Goal: Information Seeking & Learning: Check status

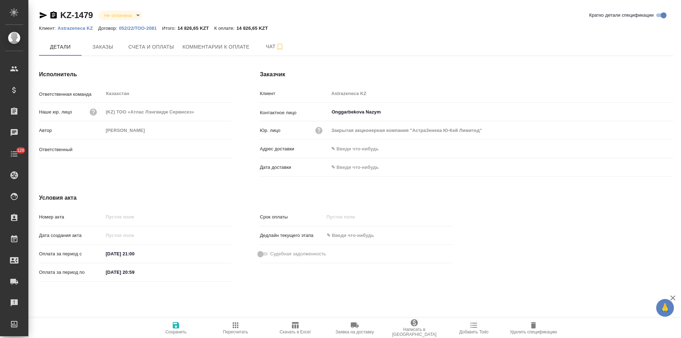
type input "Смелков Никита"
click at [43, 16] on icon "button" at bounding box center [43, 15] width 7 height 6
click at [42, 16] on icon "button" at bounding box center [43, 15] width 9 height 9
click at [44, 14] on icon "button" at bounding box center [43, 15] width 7 height 6
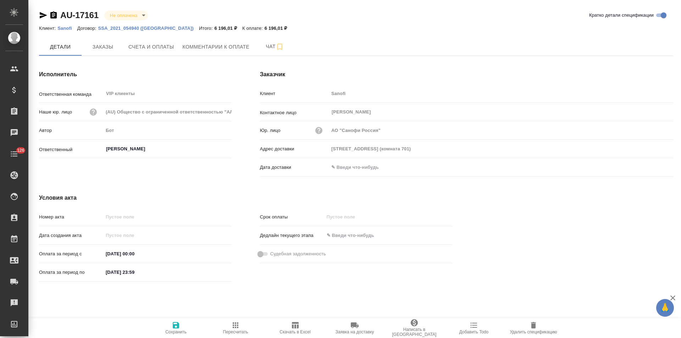
click at [55, 17] on icon "button" at bounding box center [53, 14] width 6 height 7
click at [113, 50] on span "Заказы" at bounding box center [103, 47] width 34 height 9
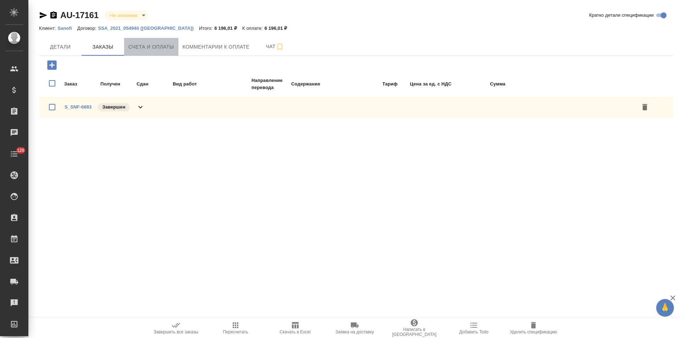
drag, startPoint x: 153, startPoint y: 47, endPoint x: 131, endPoint y: 51, distance: 23.0
click at [153, 47] on span "Счета и оплаты" at bounding box center [151, 47] width 46 height 9
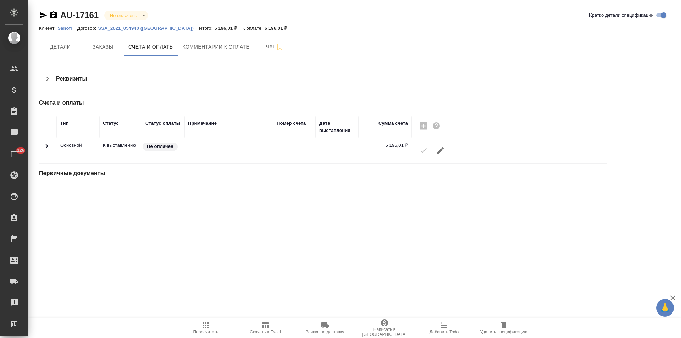
click at [107, 51] on span "Заказы" at bounding box center [103, 47] width 34 height 9
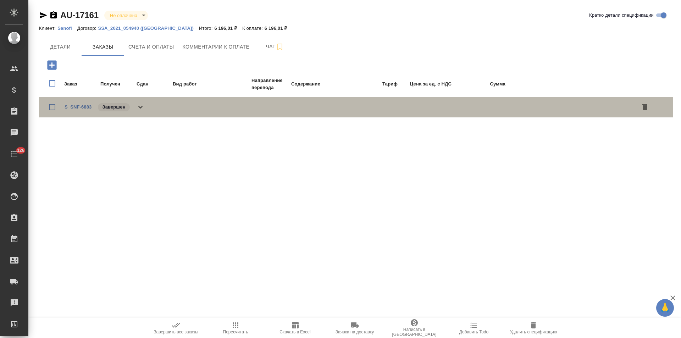
click at [86, 106] on link "S_SNF-6883" at bounding box center [78, 106] width 27 height 5
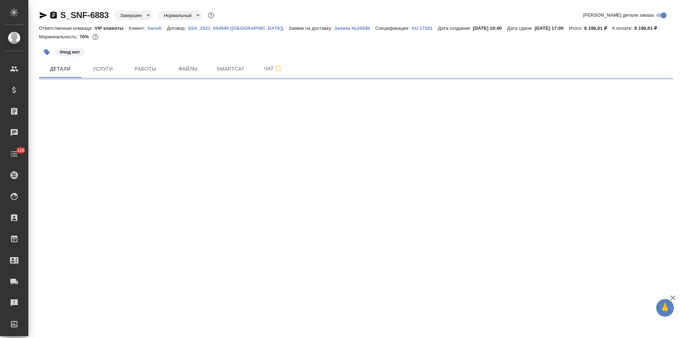
select select "RU"
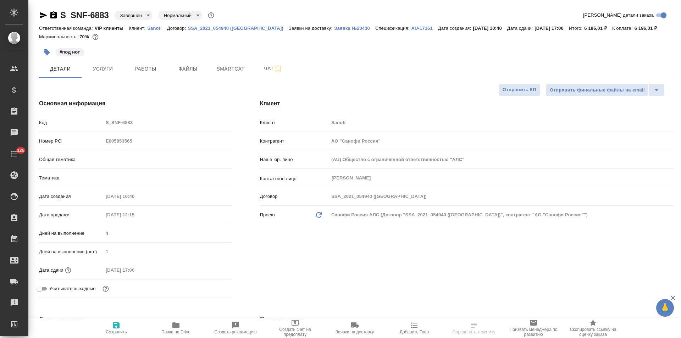
type textarea "x"
type input "Горшкова Валентина"
type input "Ильина Екатерина"
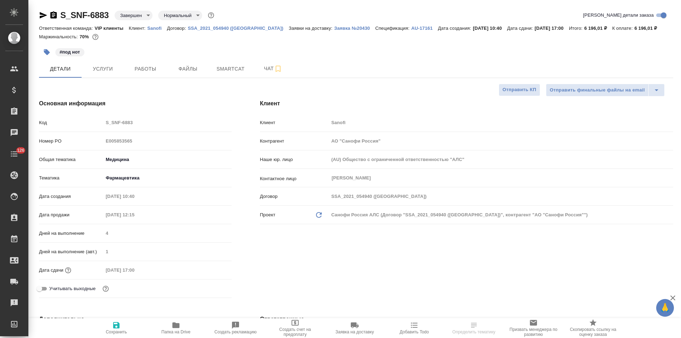
type textarea "x"
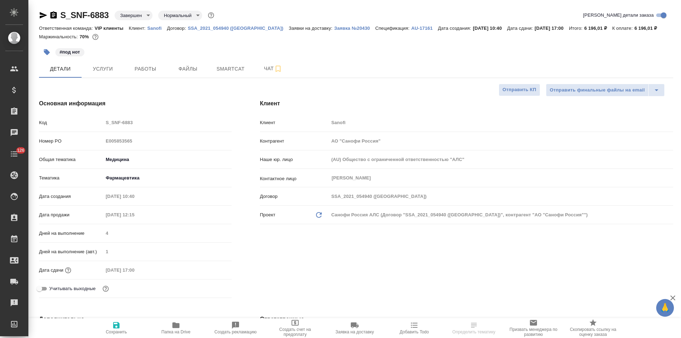
type textarea "x"
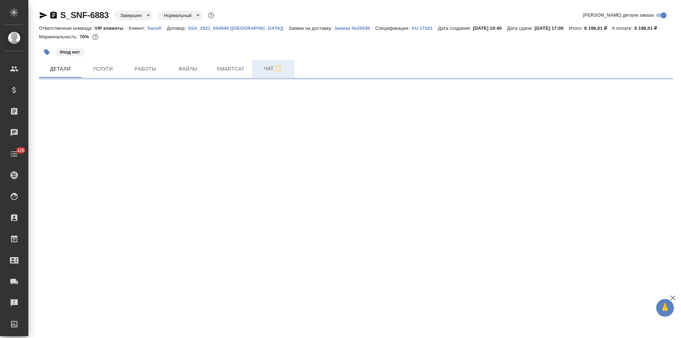
select select "RU"
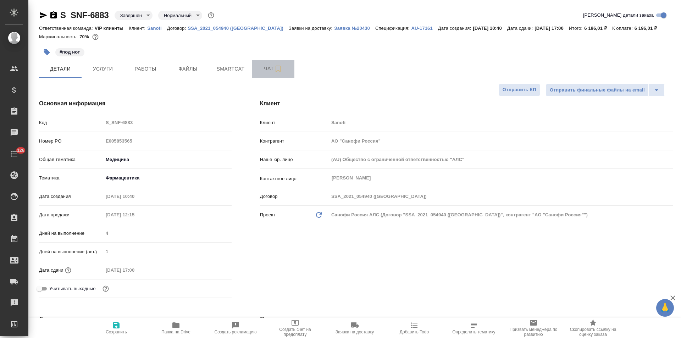
click at [261, 69] on span "Чат" at bounding box center [273, 68] width 34 height 9
type textarea "x"
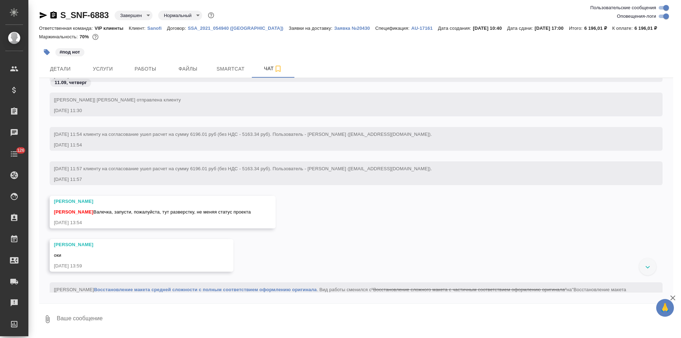
scroll to position [780, 0]
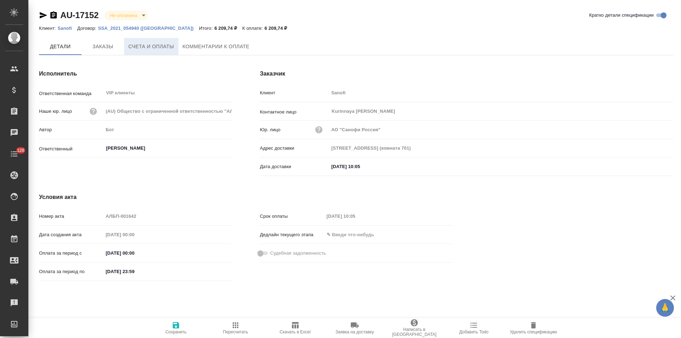
click at [149, 51] on span "Счета и оплаты" at bounding box center [151, 46] width 46 height 9
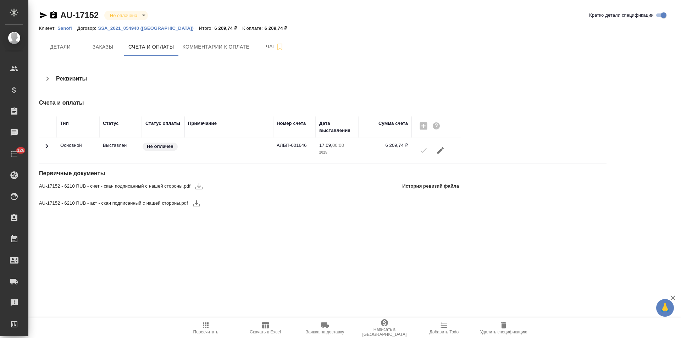
click at [199, 202] on icon "button" at bounding box center [196, 203] width 9 height 9
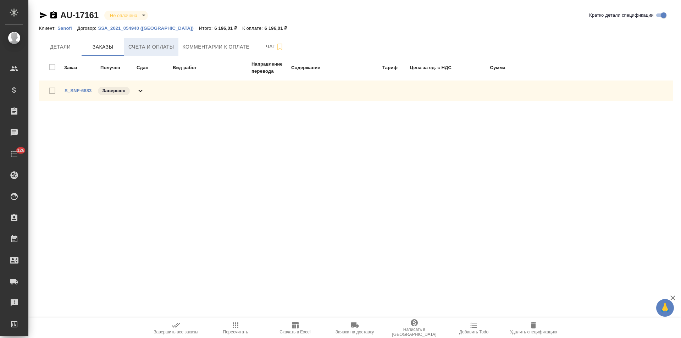
click at [142, 52] on button "Счета и оплаты" at bounding box center [151, 47] width 54 height 18
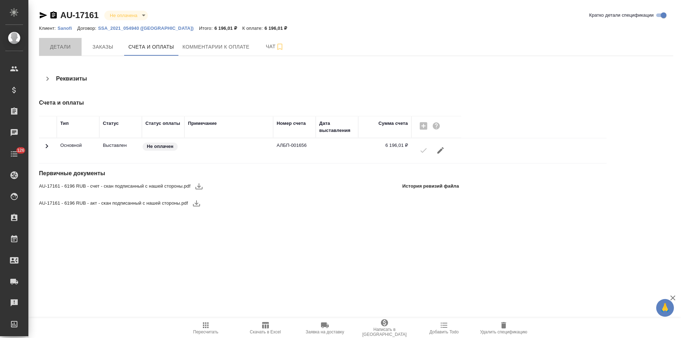
click at [65, 52] on button "Детали" at bounding box center [60, 47] width 43 height 18
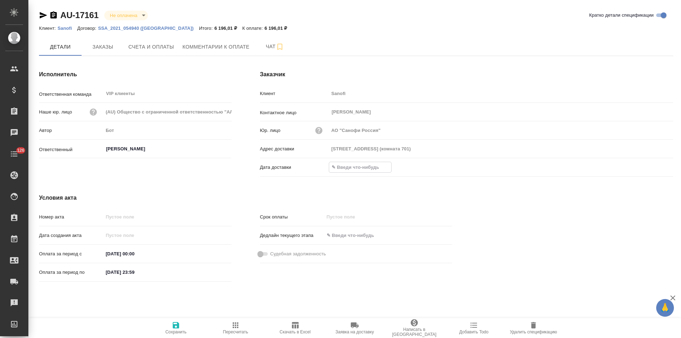
click at [361, 168] on input "text" at bounding box center [360, 167] width 62 height 10
click at [652, 167] on icon "button" at bounding box center [652, 166] width 9 height 9
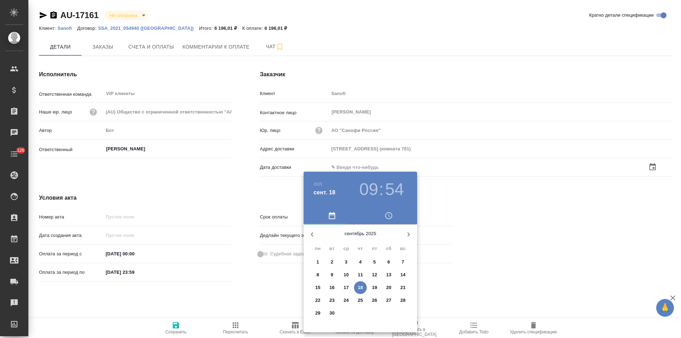
click at [362, 286] on p "18" at bounding box center [360, 287] width 5 height 7
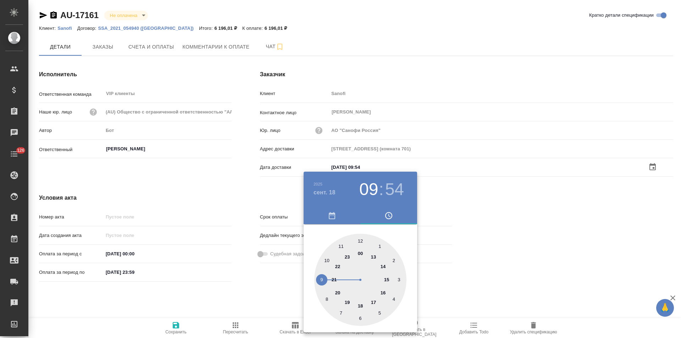
type input "18.09.2025 09:54"
drag, startPoint x: 275, startPoint y: 287, endPoint x: 219, endPoint y: 309, distance: 61.1
click at [275, 287] on div at bounding box center [340, 169] width 681 height 338
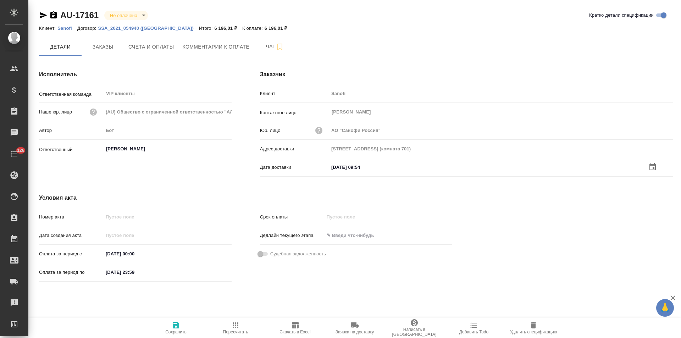
click at [176, 327] on icon "button" at bounding box center [176, 325] width 9 height 9
click at [106, 44] on span "Заказы" at bounding box center [103, 47] width 34 height 9
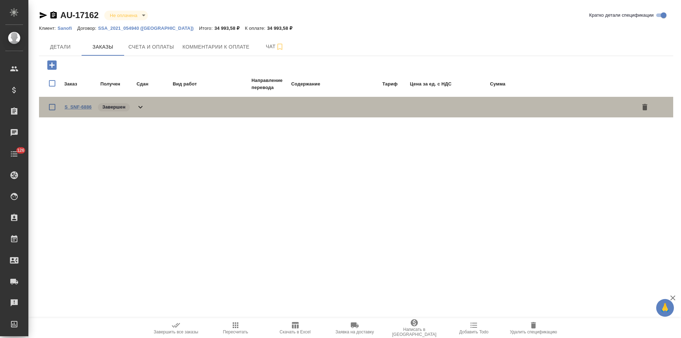
click at [81, 107] on link "S_SNF-6886" at bounding box center [78, 106] width 27 height 5
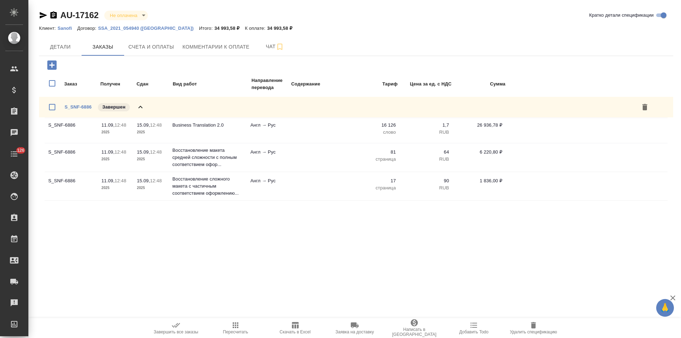
click at [52, 16] on icon "button" at bounding box center [53, 14] width 6 height 7
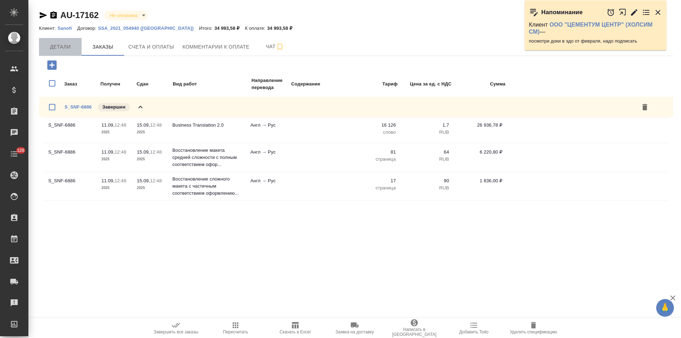
click at [63, 48] on span "Детали" at bounding box center [60, 47] width 34 height 9
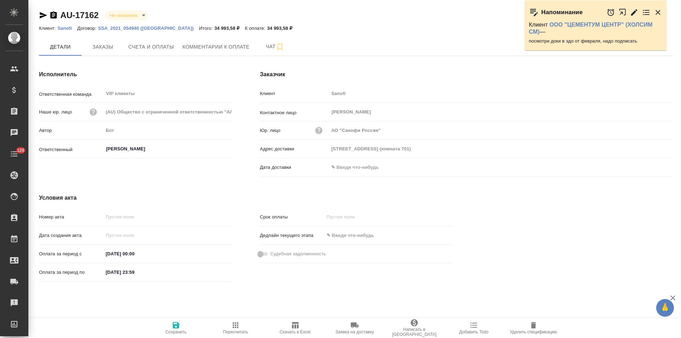
click at [161, 50] on span "Счета и оплаты" at bounding box center [151, 47] width 46 height 9
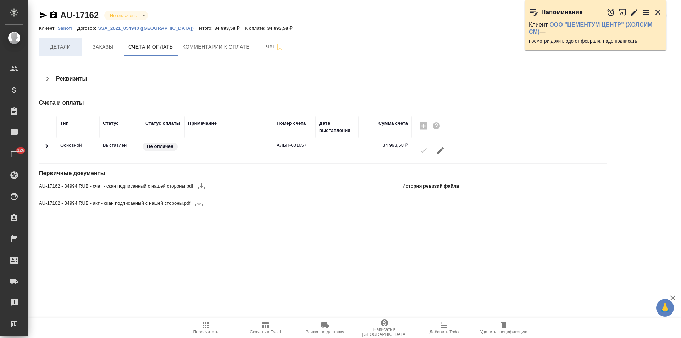
click at [70, 52] on button "Детали" at bounding box center [60, 47] width 43 height 18
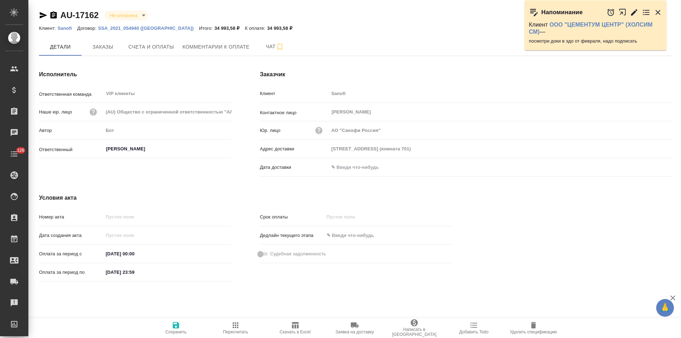
click at [352, 168] on input "text" at bounding box center [360, 167] width 62 height 10
click at [652, 167] on icon "button" at bounding box center [652, 167] width 9 height 9
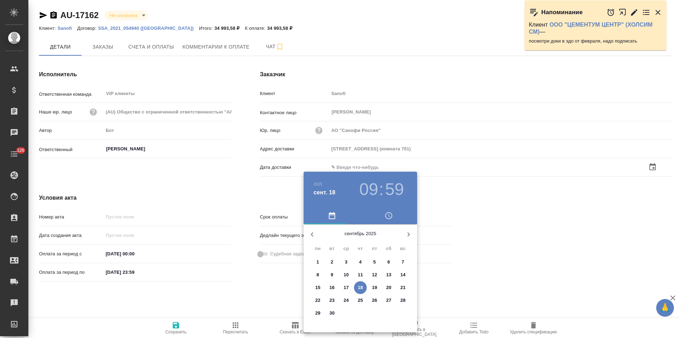
click at [361, 286] on p "18" at bounding box center [360, 287] width 5 height 7
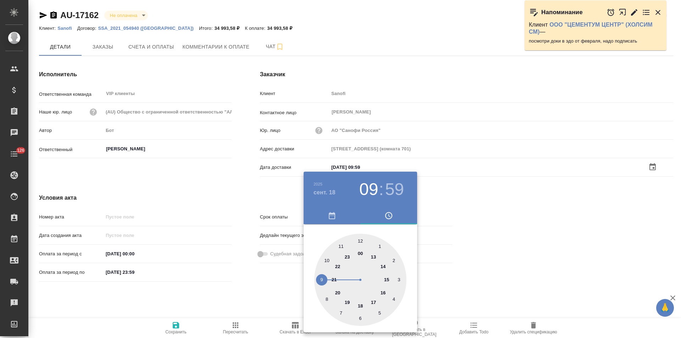
type input "18.09.2025 09:59"
click at [261, 306] on div at bounding box center [340, 169] width 681 height 338
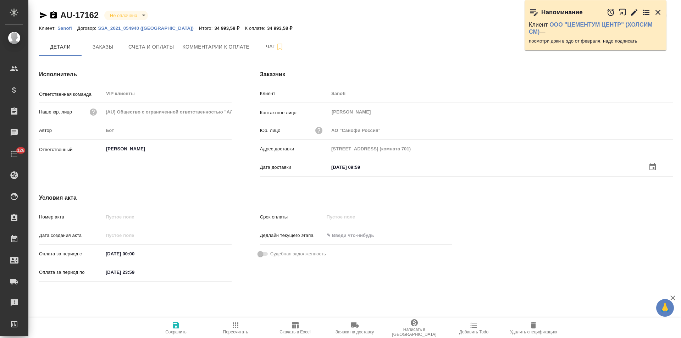
click at [179, 325] on icon "button" at bounding box center [176, 325] width 6 height 6
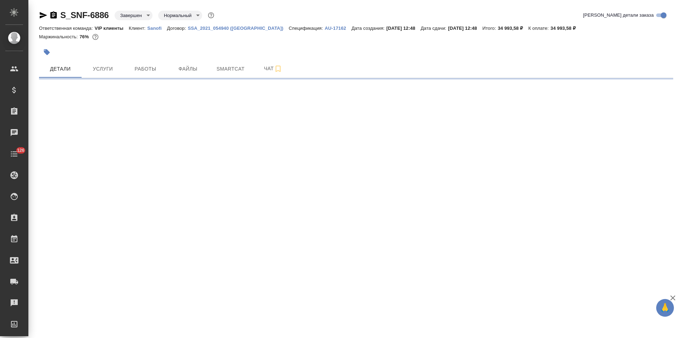
select select "RU"
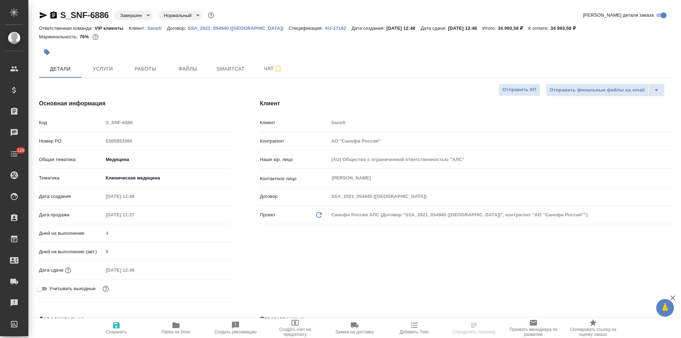
type textarea "x"
click at [253, 73] on button "Чат" at bounding box center [273, 69] width 43 height 18
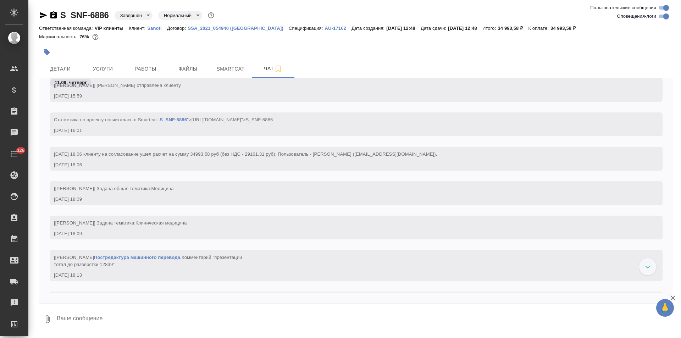
scroll to position [744, 0]
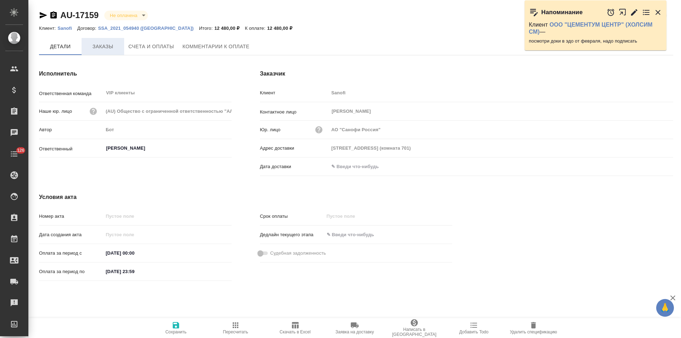
click at [109, 46] on span "Заказы" at bounding box center [103, 46] width 34 height 9
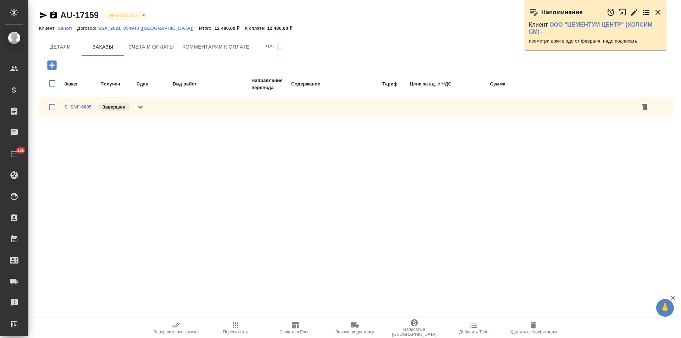
click at [86, 107] on link "S_SNF-6885" at bounding box center [78, 106] width 27 height 5
click at [52, 15] on icon "button" at bounding box center [53, 14] width 6 height 7
click at [163, 49] on span "Счета и оплаты" at bounding box center [151, 47] width 46 height 9
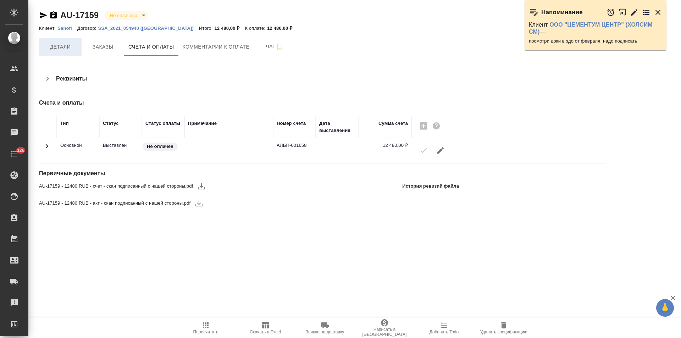
click at [68, 50] on span "Детали" at bounding box center [60, 47] width 34 height 9
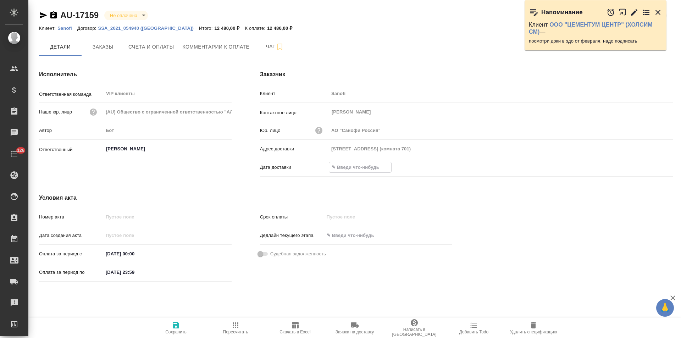
click at [371, 166] on input "text" at bounding box center [360, 167] width 62 height 10
click at [652, 165] on icon "button" at bounding box center [652, 166] width 6 height 7
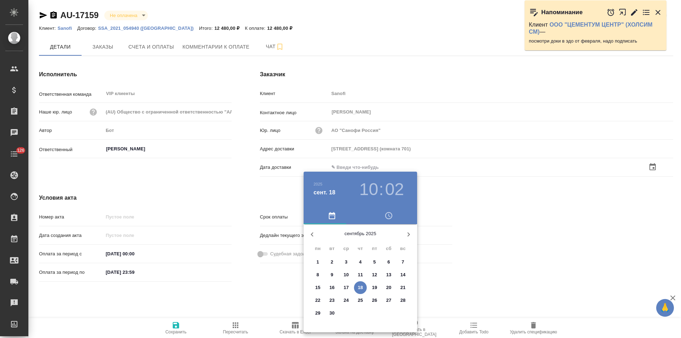
click at [361, 288] on p "18" at bounding box center [360, 287] width 5 height 7
type input "18.09.2025 10:02"
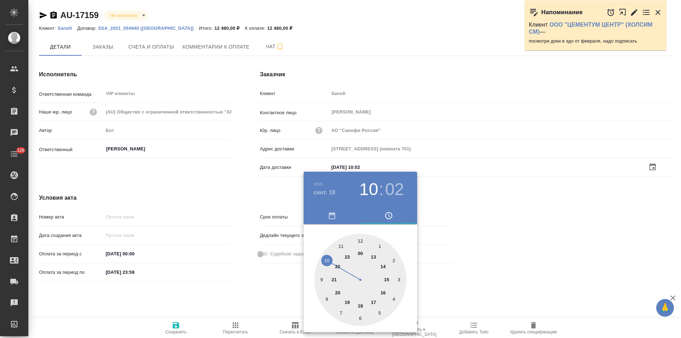
drag, startPoint x: 269, startPoint y: 294, endPoint x: 228, endPoint y: 311, distance: 44.4
click at [268, 294] on div at bounding box center [340, 169] width 681 height 338
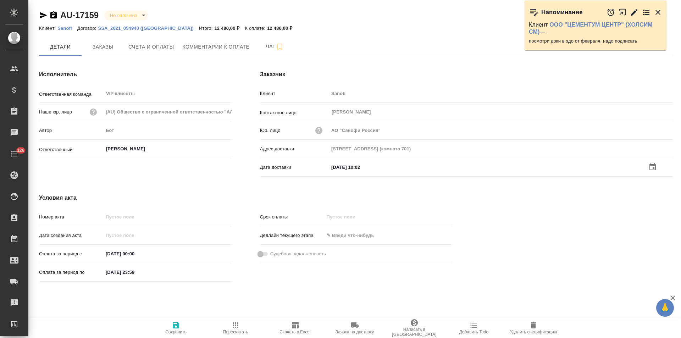
click at [172, 328] on icon "button" at bounding box center [176, 325] width 9 height 9
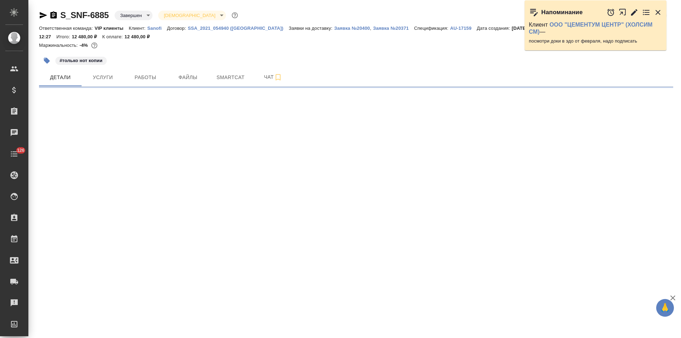
select select "RU"
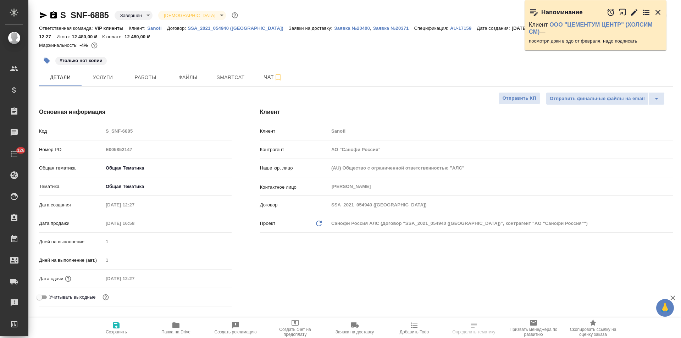
type textarea "x"
click at [261, 76] on span "Чат" at bounding box center [273, 77] width 34 height 9
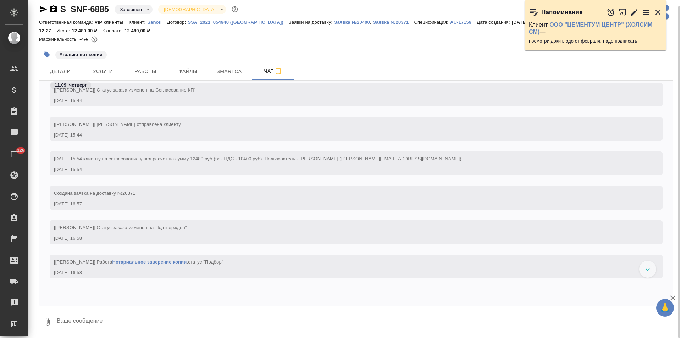
scroll to position [319, 0]
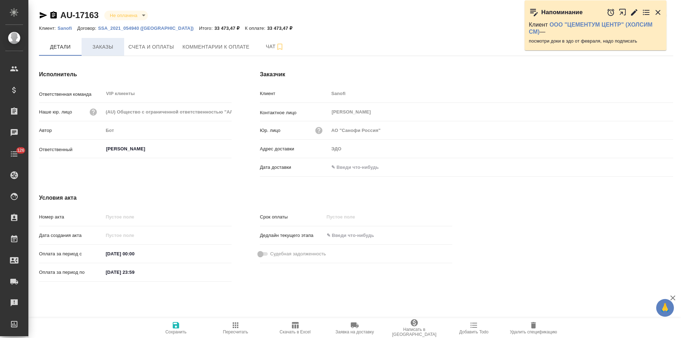
click at [108, 50] on span "Заказы" at bounding box center [103, 47] width 34 height 9
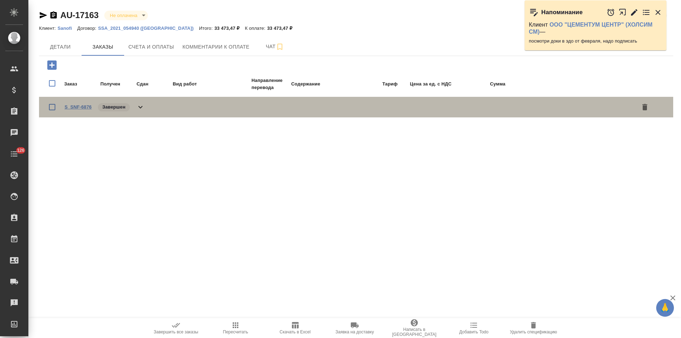
click at [72, 109] on link "S_SNF-6876" at bounding box center [78, 106] width 27 height 5
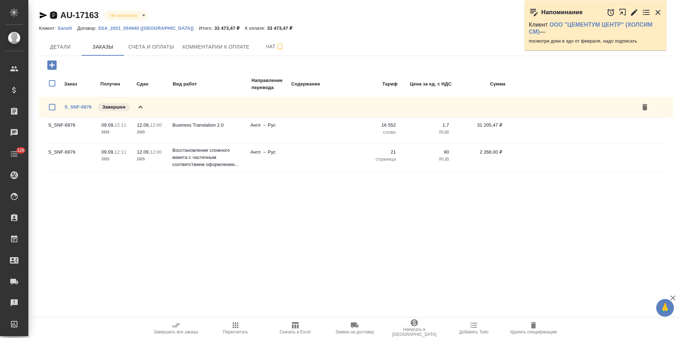
click at [53, 16] on icon "button" at bounding box center [53, 14] width 6 height 7
click at [153, 50] on span "Счета и оплаты" at bounding box center [151, 47] width 46 height 9
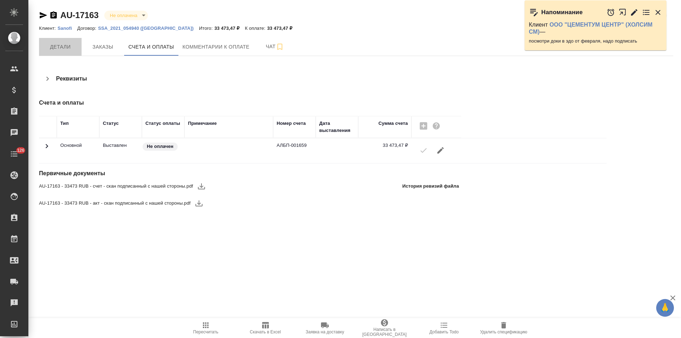
click at [65, 50] on span "Детали" at bounding box center [60, 47] width 34 height 9
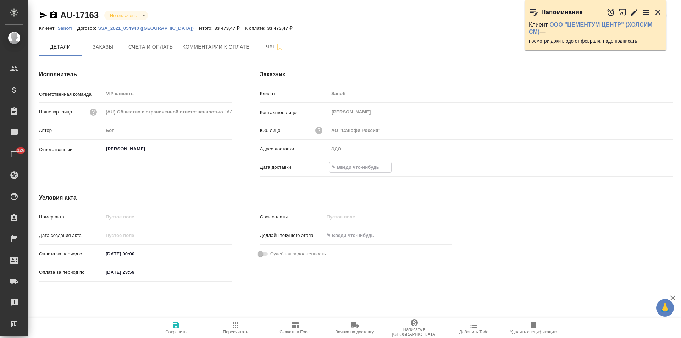
click at [357, 169] on input "text" at bounding box center [360, 167] width 62 height 10
click at [654, 168] on icon "button" at bounding box center [652, 167] width 9 height 9
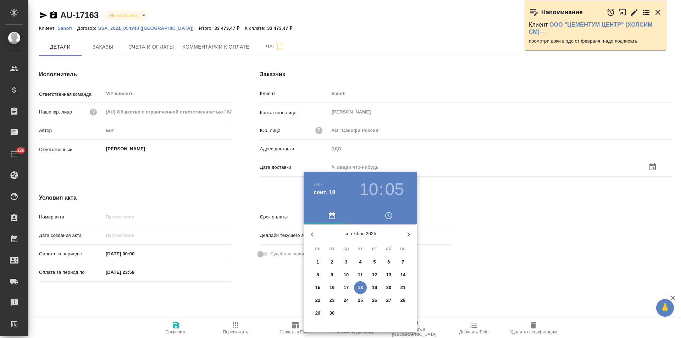
click at [360, 289] on p "18" at bounding box center [360, 287] width 5 height 7
type input "18.09.2025 10:05"
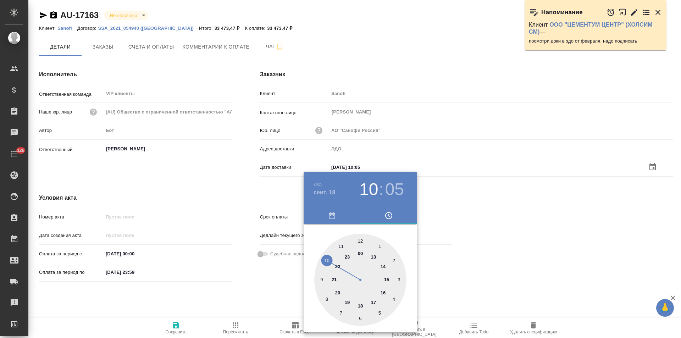
click at [245, 300] on div at bounding box center [340, 169] width 681 height 338
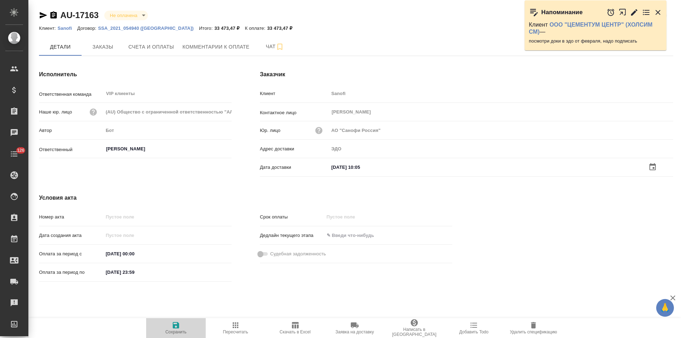
click at [182, 325] on span "Сохранить" at bounding box center [175, 327] width 51 height 13
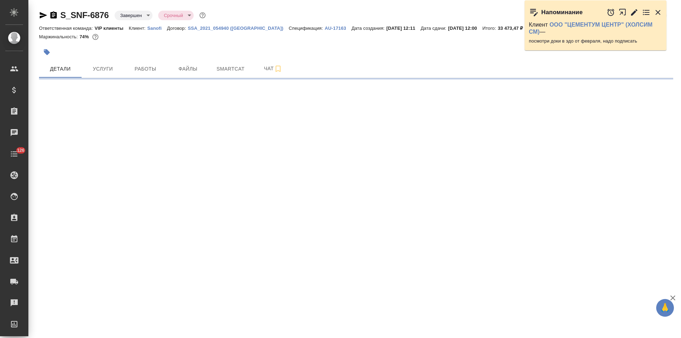
select select "RU"
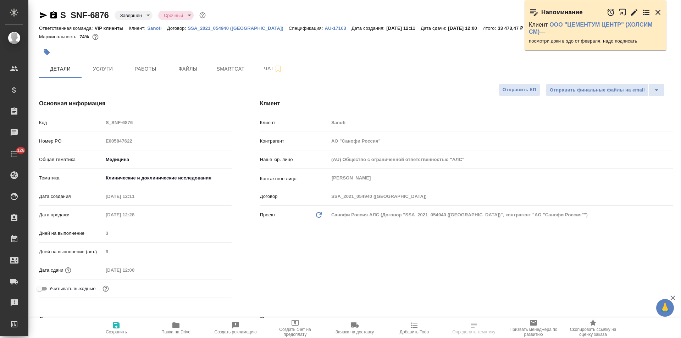
type textarea "x"
click at [259, 71] on span "Чат" at bounding box center [273, 68] width 34 height 9
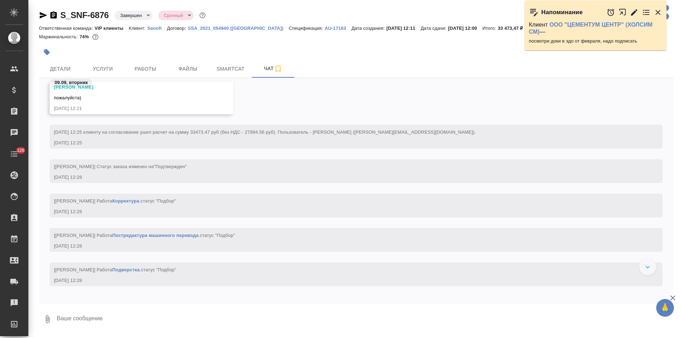
scroll to position [627, 0]
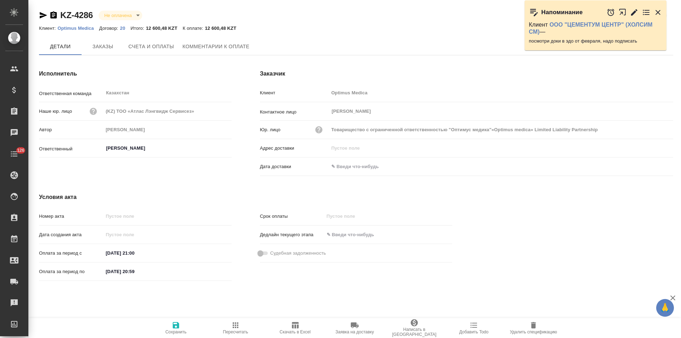
type input "Товарищество с ограниченной ответственностью "Оптимус медика"«Optimus medica» L…"
click at [105, 53] on button "Заказы" at bounding box center [103, 47] width 43 height 18
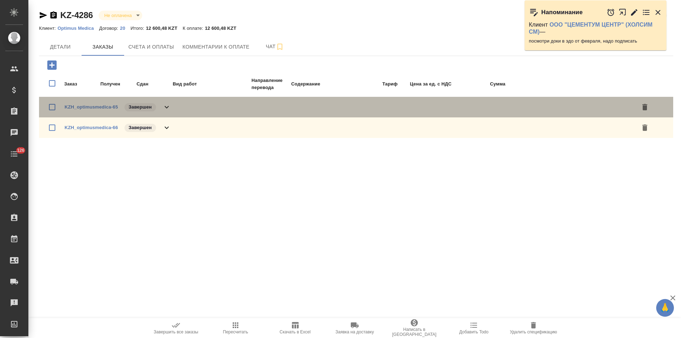
click at [168, 108] on icon at bounding box center [166, 107] width 9 height 9
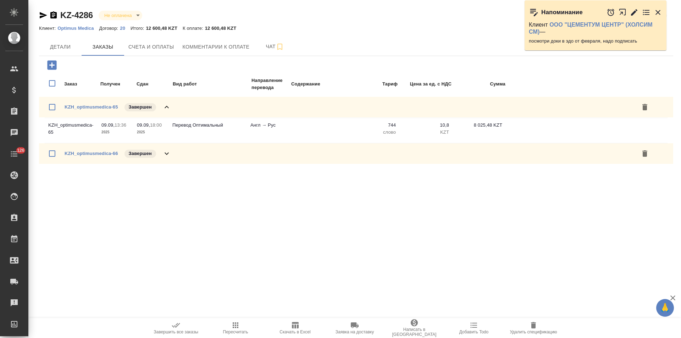
click at [168, 108] on icon at bounding box center [166, 107] width 4 height 2
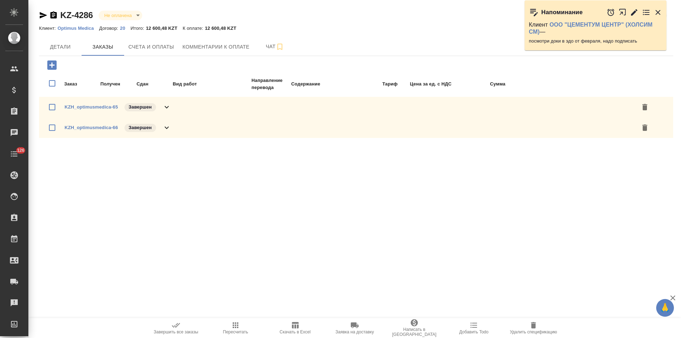
click at [169, 126] on icon at bounding box center [166, 127] width 9 height 9
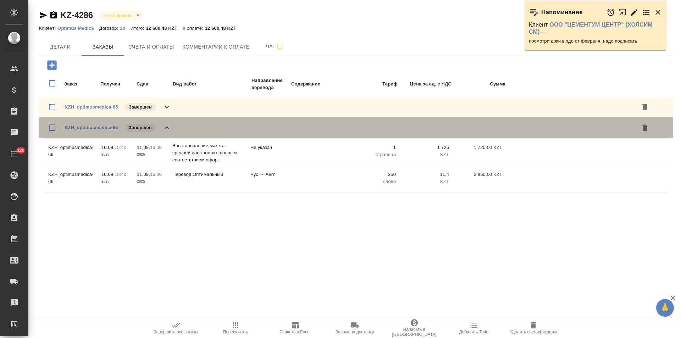
click at [169, 126] on icon at bounding box center [166, 127] width 9 height 9
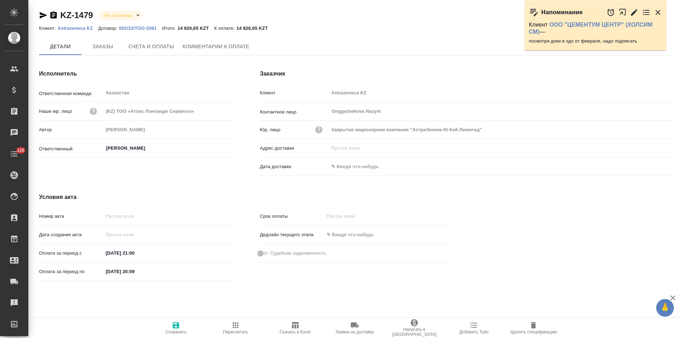
click at [171, 47] on span "Счета и оплаты" at bounding box center [151, 46] width 46 height 9
click at [109, 45] on span "Заказы" at bounding box center [103, 46] width 34 height 9
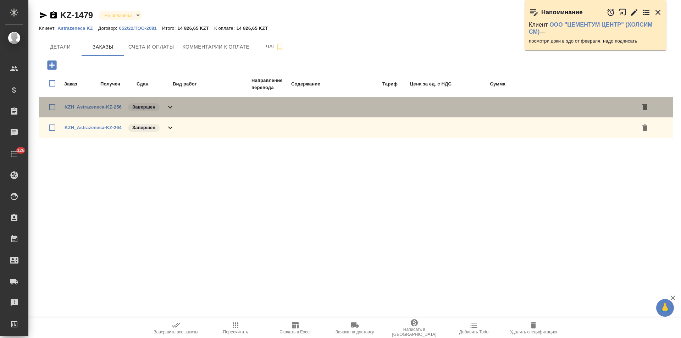
click at [176, 107] on div "KZH_Astrazeneca-KZ-256 Завершен" at bounding box center [356, 107] width 634 height 21
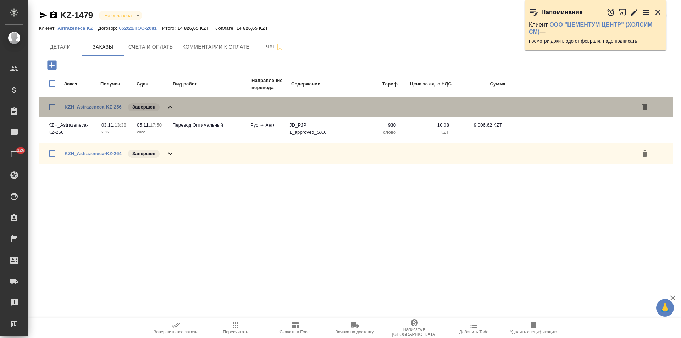
click at [176, 107] on div "KZH_Astrazeneca-KZ-256 Завершен" at bounding box center [356, 107] width 634 height 21
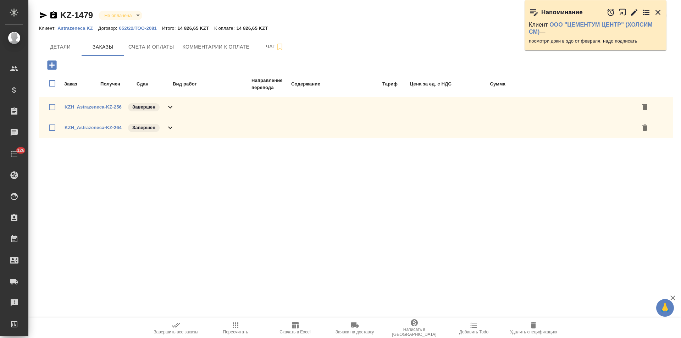
click at [174, 126] on icon at bounding box center [170, 127] width 9 height 9
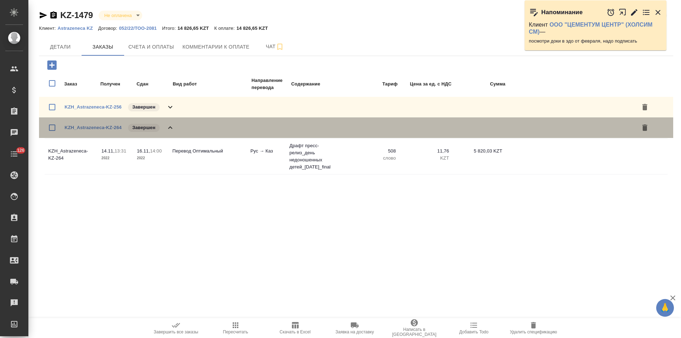
click at [174, 126] on icon at bounding box center [170, 127] width 9 height 9
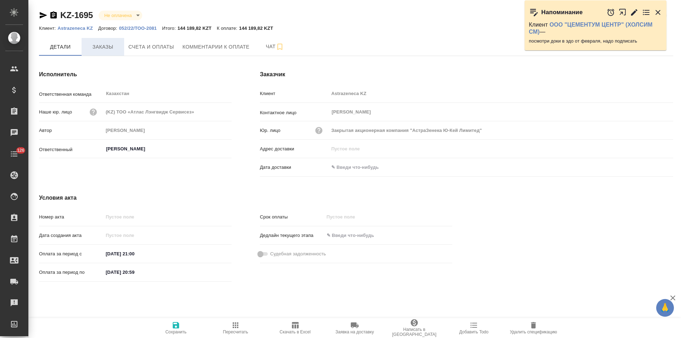
click at [111, 51] on span "Заказы" at bounding box center [103, 47] width 34 height 9
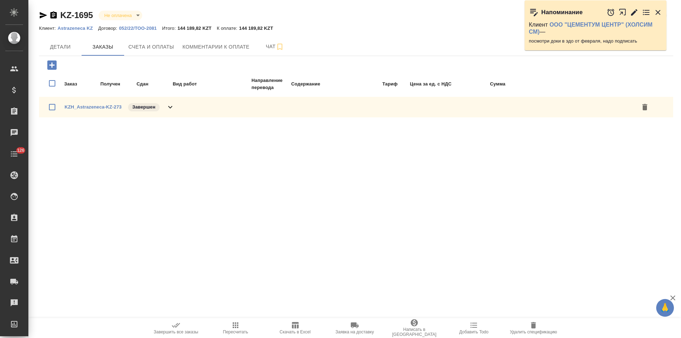
click at [169, 108] on icon at bounding box center [170, 107] width 9 height 9
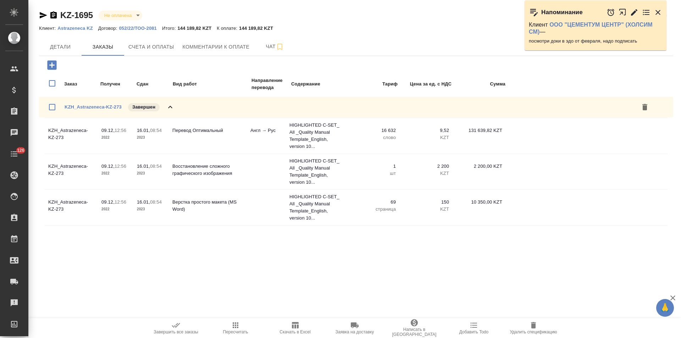
click at [169, 108] on icon at bounding box center [170, 107] width 9 height 9
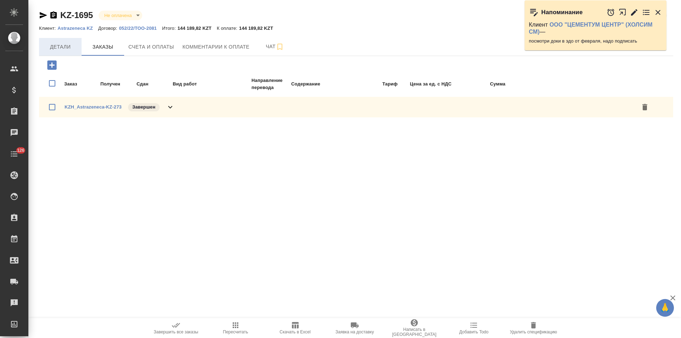
click at [68, 50] on span "Детали" at bounding box center [60, 47] width 34 height 9
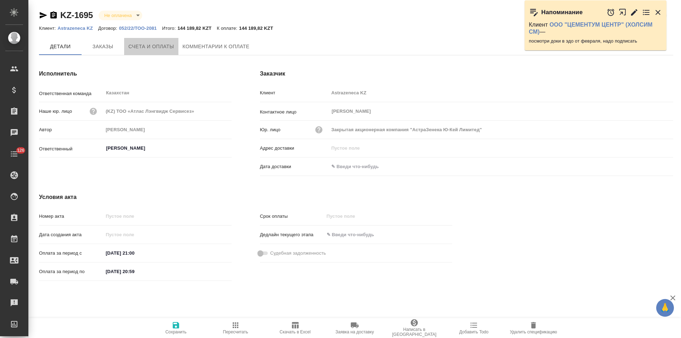
click at [158, 48] on span "Счета и оплаты" at bounding box center [151, 46] width 46 height 9
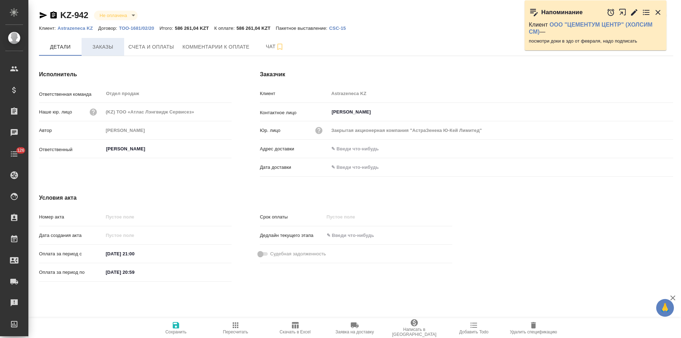
click at [107, 48] on span "Заказы" at bounding box center [103, 47] width 34 height 9
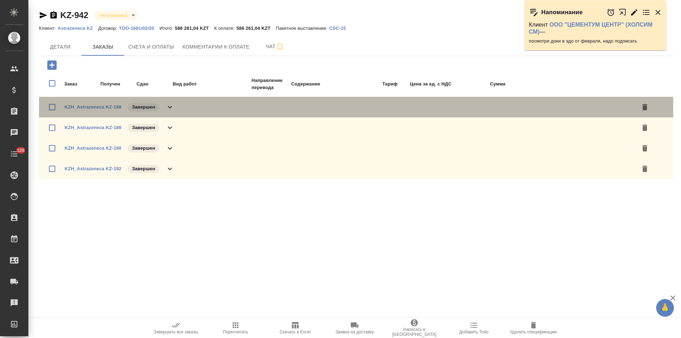
click at [175, 109] on div "KZH_Astrazeneca KZ-188 Завершен" at bounding box center [356, 107] width 634 height 21
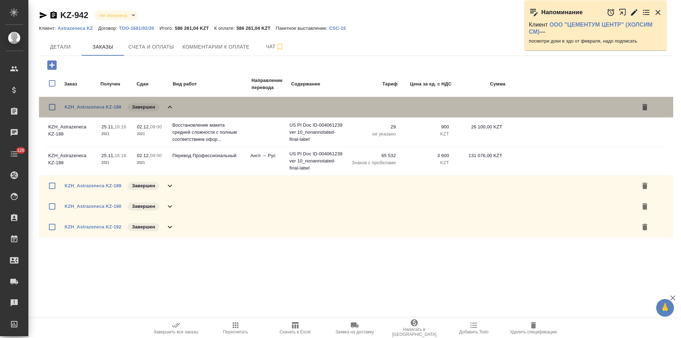
click at [175, 108] on div "KZH_Astrazeneca KZ-188 Завершен" at bounding box center [356, 107] width 634 height 21
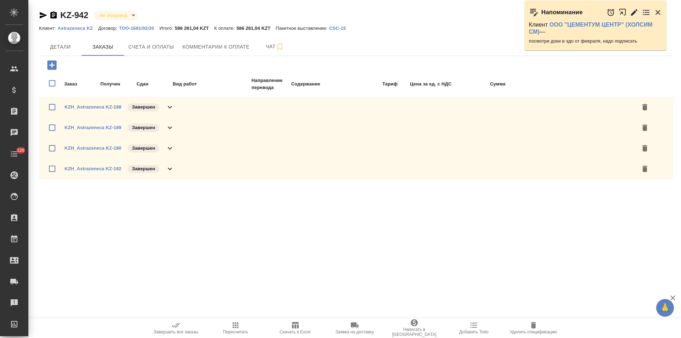
click at [181, 127] on div "KZH_Astrazeneca KZ-189 Завершен" at bounding box center [356, 127] width 634 height 21
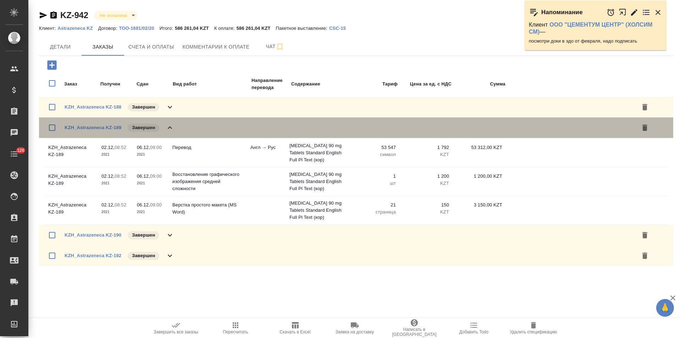
click at [181, 127] on div "KZH_Astrazeneca KZ-189 Завершен" at bounding box center [356, 127] width 634 height 21
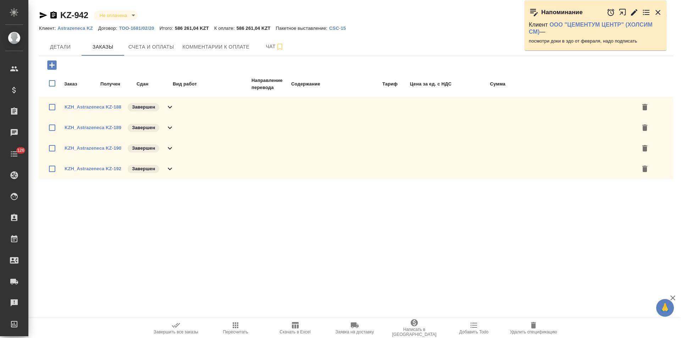
click at [181, 146] on div "KZH_Astrazeneca KZ-190 Завершен" at bounding box center [356, 148] width 634 height 21
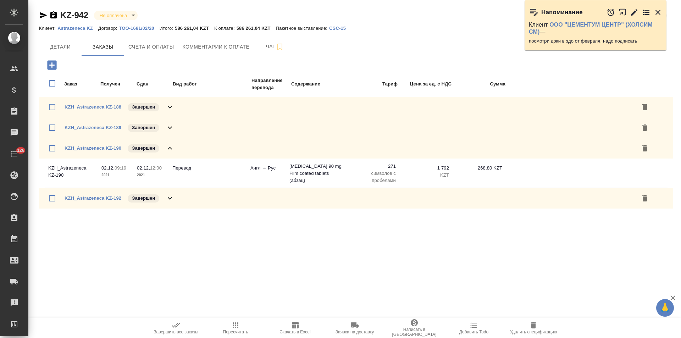
click at [181, 146] on div "KZH_Astrazeneca KZ-190 Завершен" at bounding box center [356, 148] width 634 height 21
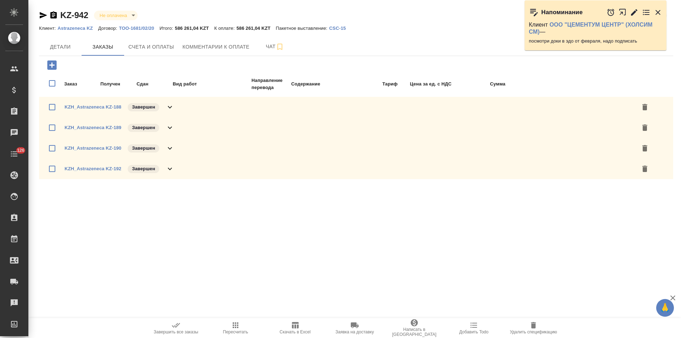
click at [182, 168] on div "KZH_Astrazeneca KZ-192 Завершен" at bounding box center [356, 168] width 634 height 21
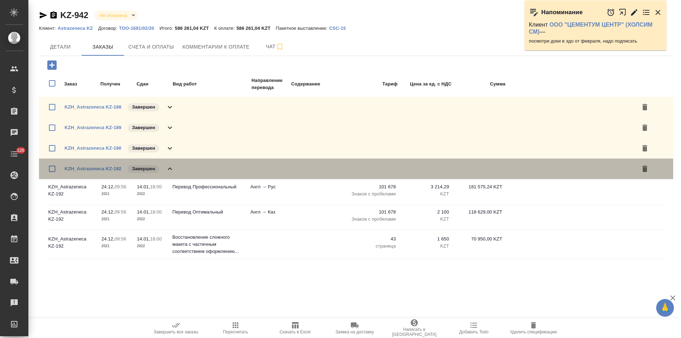
click at [183, 168] on div "KZH_Astrazeneca KZ-192 Завершен" at bounding box center [356, 168] width 634 height 21
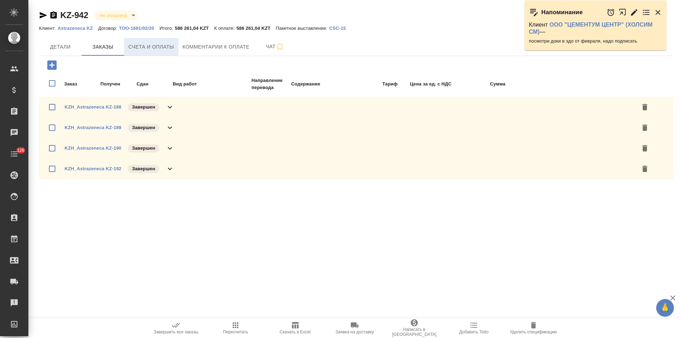
click at [163, 48] on span "Счета и оплаты" at bounding box center [151, 47] width 46 height 9
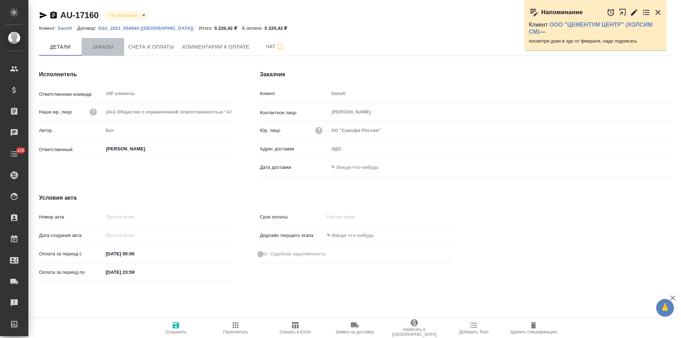
click at [113, 50] on span "Заказы" at bounding box center [103, 47] width 34 height 9
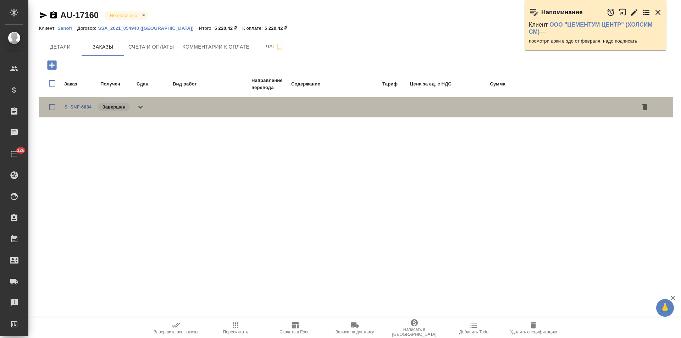
click at [82, 106] on link "S_SNF-6884" at bounding box center [78, 106] width 27 height 5
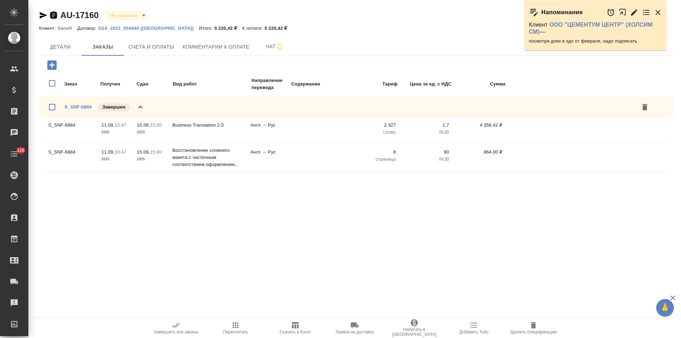
click at [54, 15] on icon "button" at bounding box center [53, 15] width 9 height 9
click at [156, 49] on span "Счета и оплаты" at bounding box center [151, 47] width 46 height 9
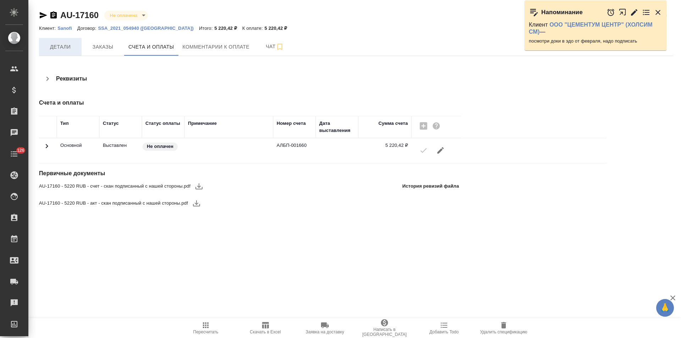
click at [65, 49] on span "Детали" at bounding box center [60, 47] width 34 height 9
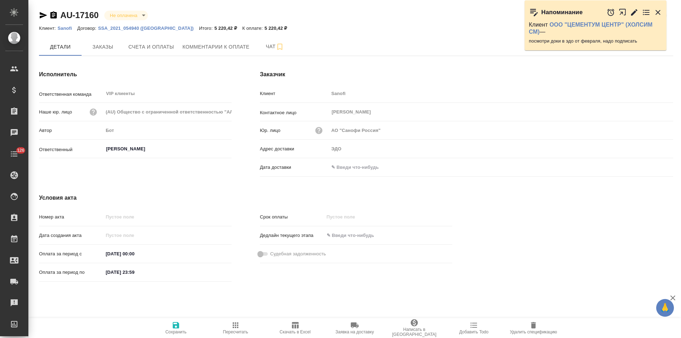
click at [373, 166] on input "text" at bounding box center [360, 167] width 62 height 10
click at [650, 164] on icon "button" at bounding box center [652, 166] width 6 height 7
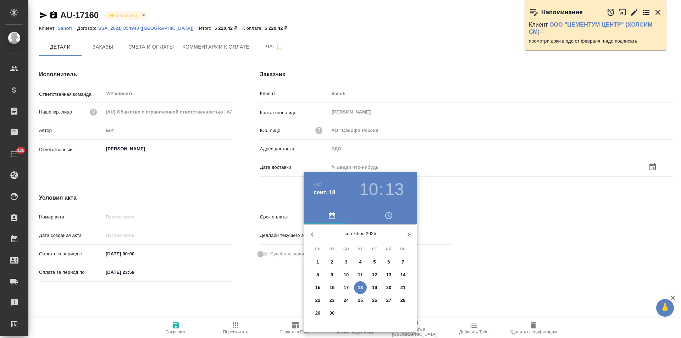
click at [361, 287] on p "18" at bounding box center [360, 287] width 5 height 7
type input "18.09.2025 10:13"
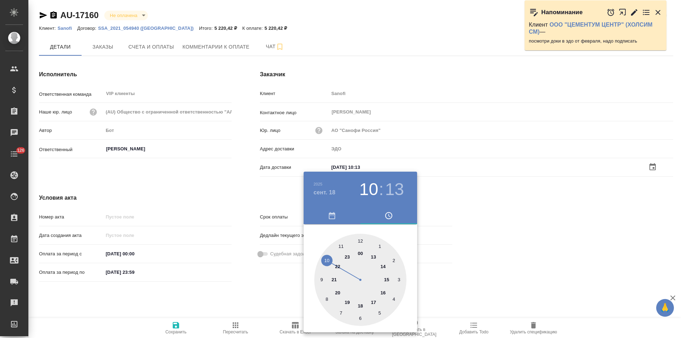
click at [257, 283] on div at bounding box center [340, 169] width 681 height 338
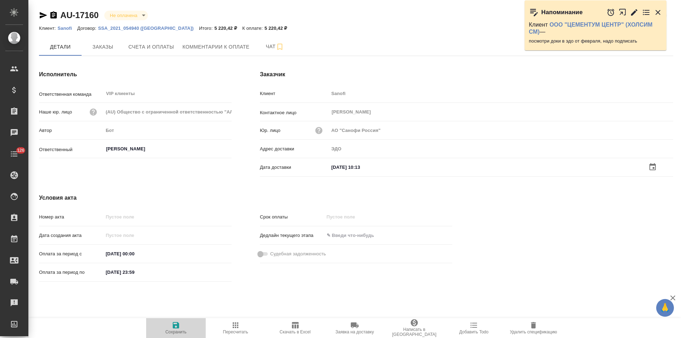
click at [174, 325] on icon "button" at bounding box center [176, 325] width 6 height 6
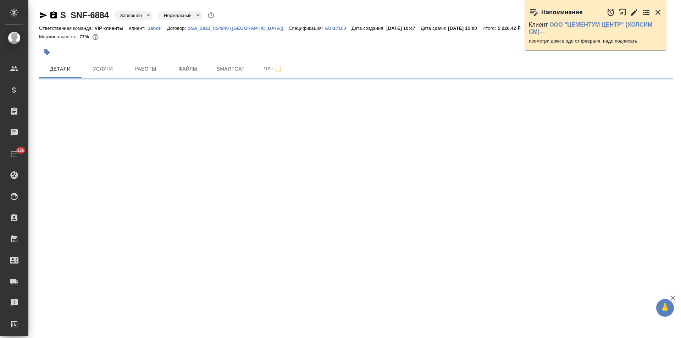
select select "RU"
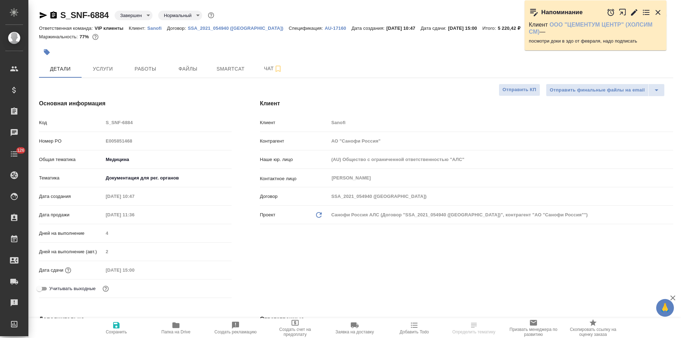
type textarea "x"
click at [634, 13] on icon "button" at bounding box center [634, 12] width 6 height 6
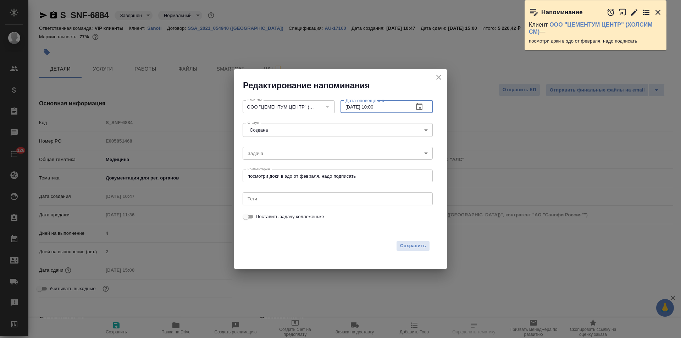
click at [375, 107] on input "18.09.2025 10:00" at bounding box center [373, 106] width 67 height 13
type input "18.09.2025 12:00"
click at [422, 245] on span "Сохранить" at bounding box center [413, 246] width 26 height 8
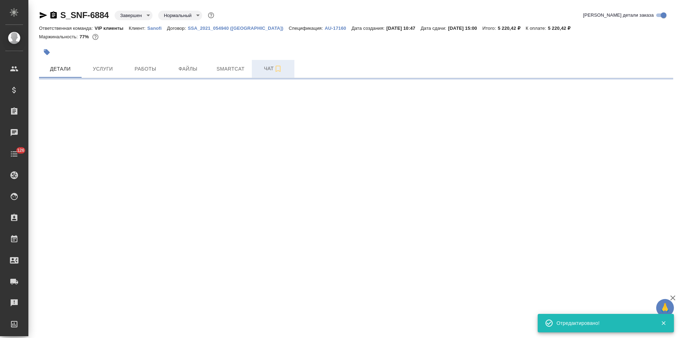
select select "RU"
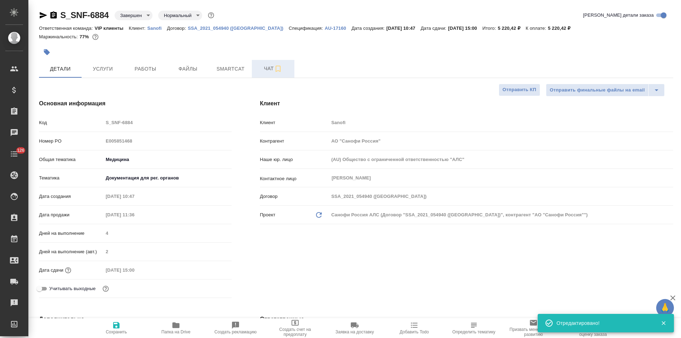
click at [258, 70] on span "Чат" at bounding box center [273, 68] width 34 height 9
type textarea "x"
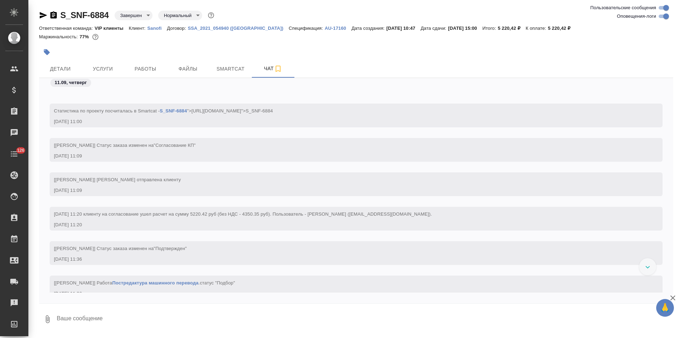
scroll to position [567, 0]
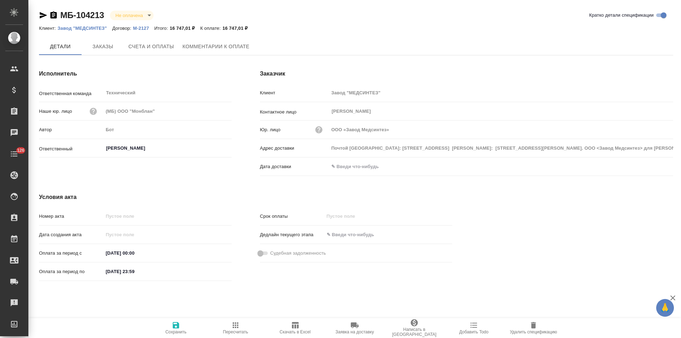
type input "ООО «Завод Медсинтез»"
click at [52, 16] on icon "button" at bounding box center [53, 14] width 6 height 7
click at [140, 27] on p "М-2127" at bounding box center [143, 28] width 21 height 5
click at [169, 51] on button "Счета и оплаты" at bounding box center [151, 47] width 54 height 18
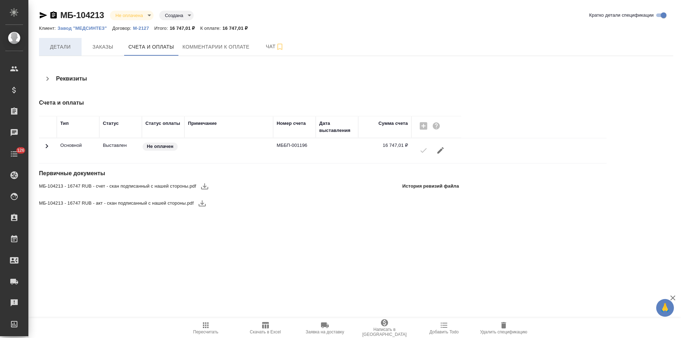
click at [66, 48] on span "Детали" at bounding box center [60, 47] width 34 height 9
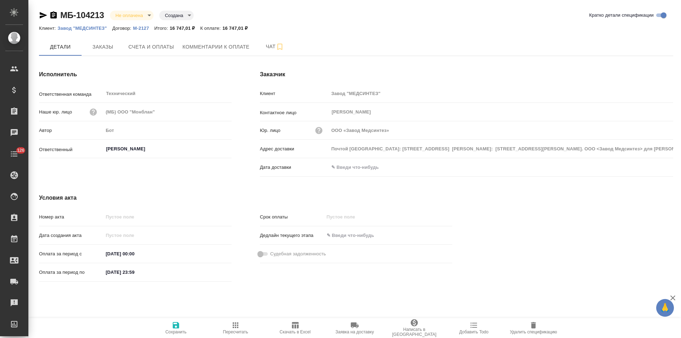
click at [378, 168] on input "text" at bounding box center [360, 167] width 62 height 10
click at [652, 165] on icon "button" at bounding box center [652, 166] width 6 height 7
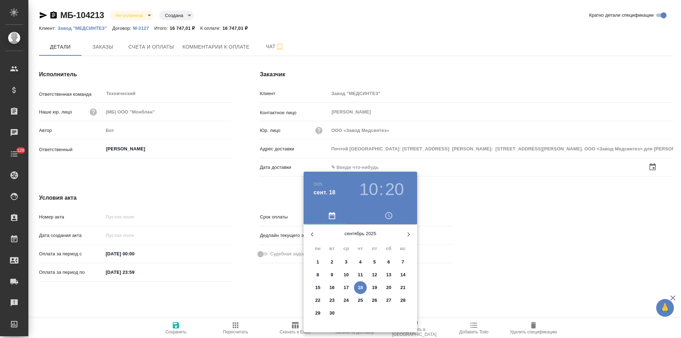
click at [359, 287] on p "18" at bounding box center [360, 287] width 5 height 7
type input "ООО «Завод Медсинтез»"
type input "[DATE] 10:20"
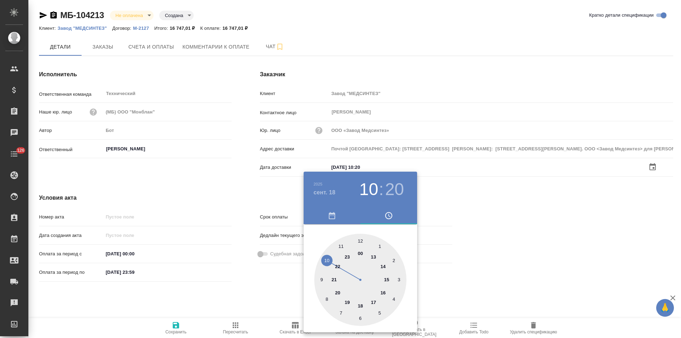
drag, startPoint x: 237, startPoint y: 291, endPoint x: 199, endPoint y: 308, distance: 42.4
click at [237, 291] on div at bounding box center [340, 169] width 681 height 338
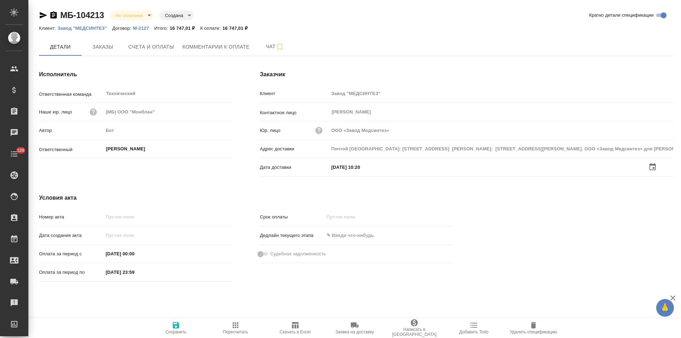
click at [176, 327] on icon "button" at bounding box center [176, 325] width 9 height 9
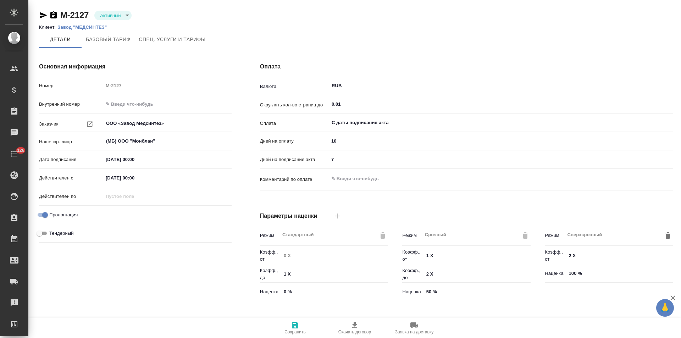
type input "Стандартный шаблон - [PHONE_NUMBER] - ВЫБЕРИ МЕНЯ!"
type input "1062 awatera"
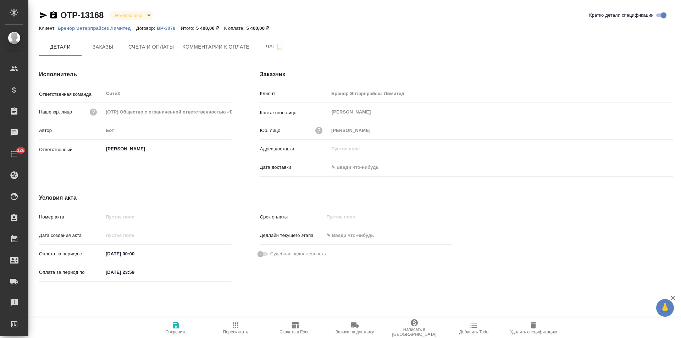
click at [168, 27] on p "ВР-3078" at bounding box center [169, 28] width 24 height 5
click at [91, 28] on p "Бренор Энтерпрайсез Лимитед" at bounding box center [96, 28] width 78 height 5
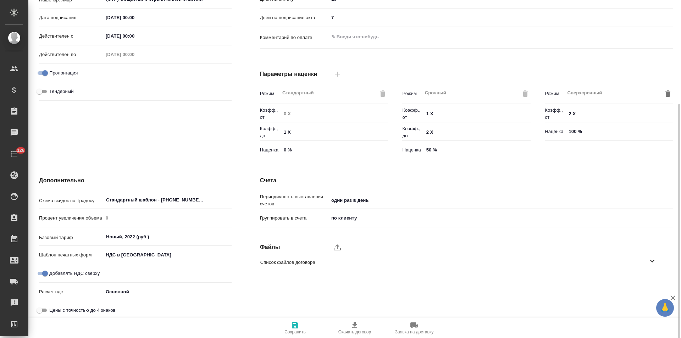
scroll to position [144, 0]
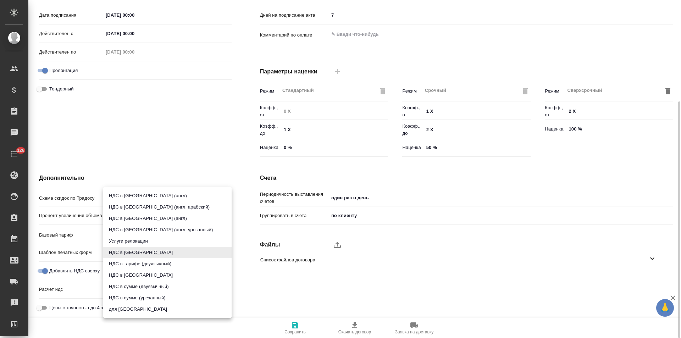
click at [142, 251] on body "🙏 .cls-1 fill:#fff; AWATERA [PERSON_NAME] Спецификации Заказы Чаты 126 Todo Про…" at bounding box center [340, 169] width 681 height 338
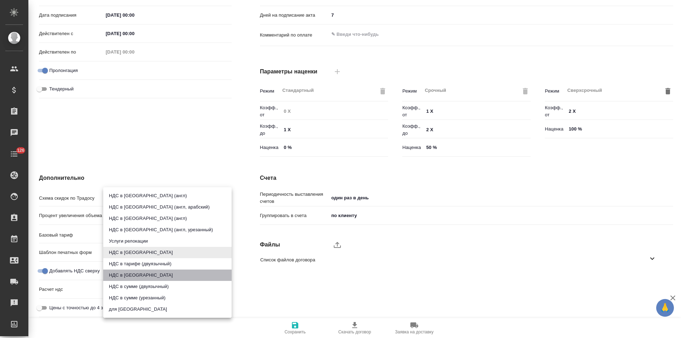
click at [136, 275] on li "НДС в [GEOGRAPHIC_DATA]" at bounding box center [167, 274] width 128 height 11
type input "russian2"
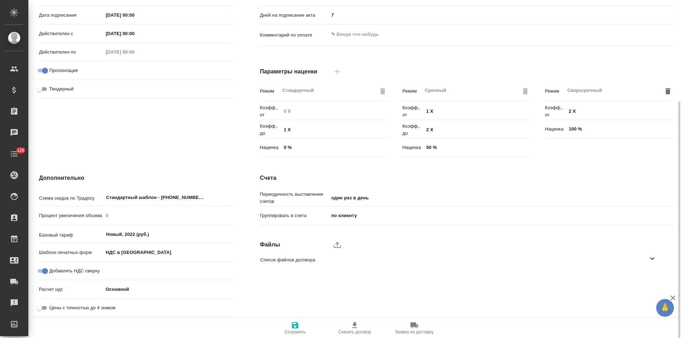
click at [300, 329] on span "Сохранить" at bounding box center [294, 327] width 51 height 13
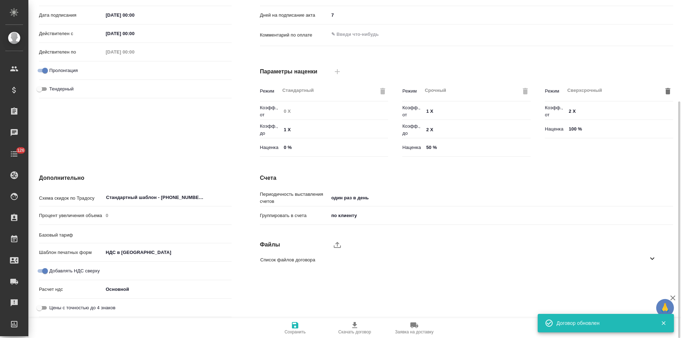
type input "Новый, 2022 (руб.)"
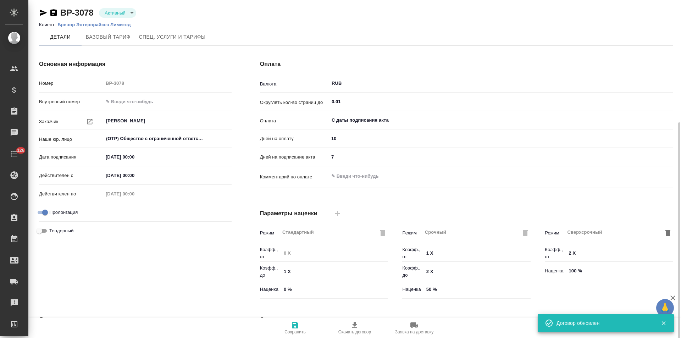
scroll to position [0, 0]
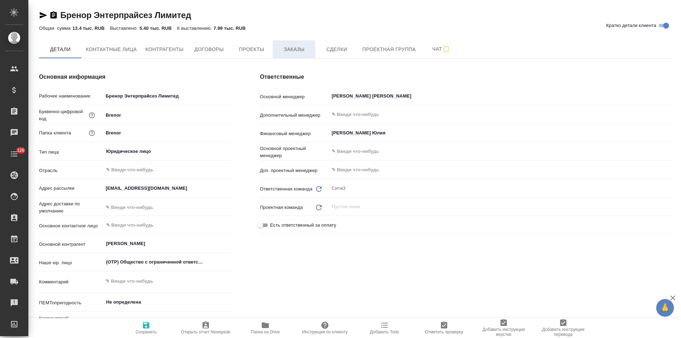
click at [285, 48] on span "Заказы" at bounding box center [294, 49] width 34 height 9
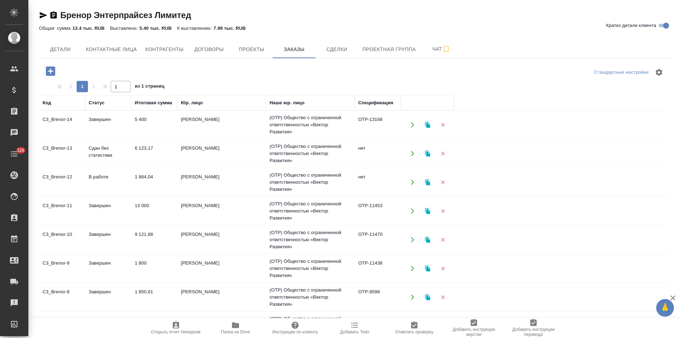
click at [347, 153] on td "(OTP) Общество с ограниченной ответственностью «Вектор Развития»" at bounding box center [310, 153] width 89 height 28
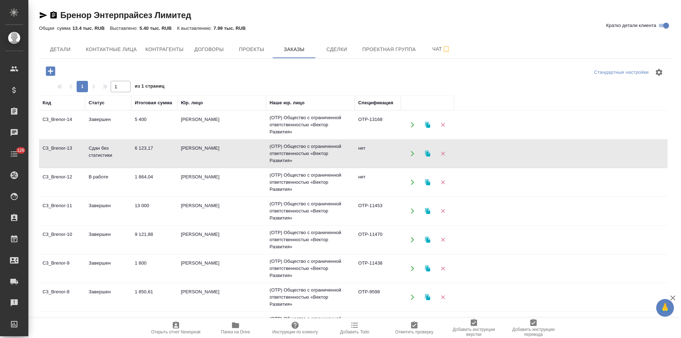
click at [347, 153] on td "(OTP) Общество с ограниченной ответственностью «Вектор Развития»" at bounding box center [310, 153] width 89 height 28
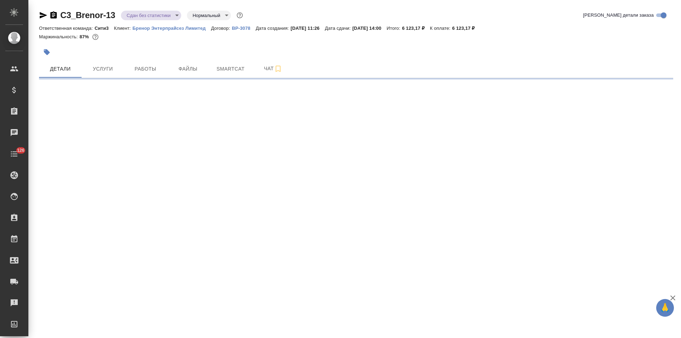
select select "RU"
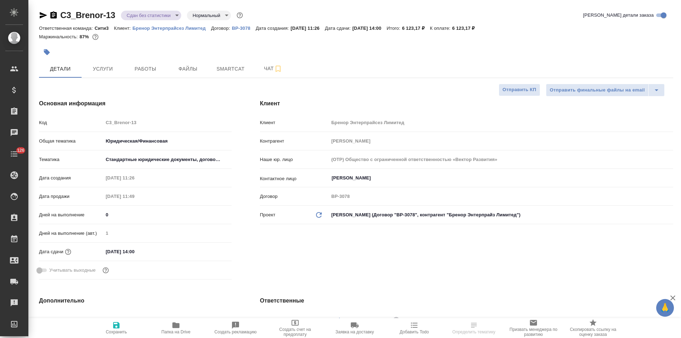
type textarea "x"
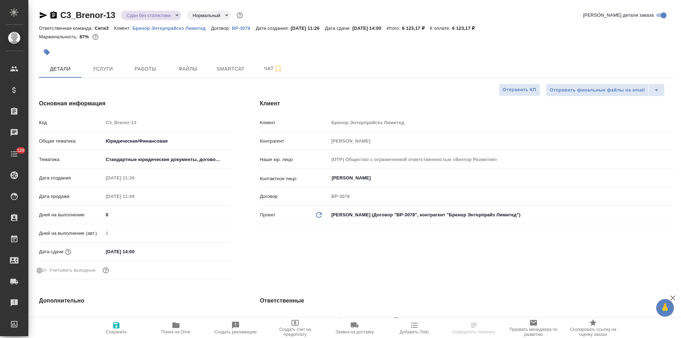
type textarea "x"
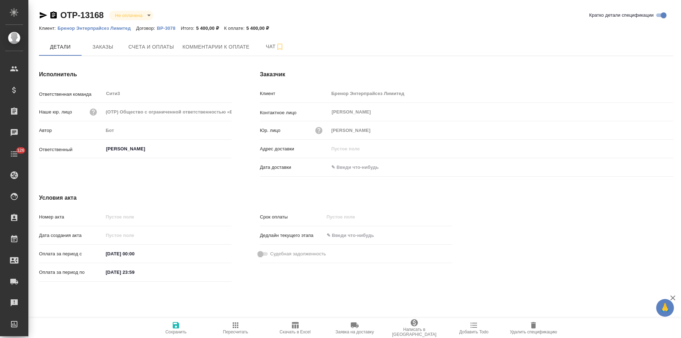
click at [52, 16] on icon "button" at bounding box center [53, 14] width 6 height 7
click at [104, 29] on p "Бренор Энтерпрайсез Лимитед" at bounding box center [96, 28] width 78 height 5
click at [161, 50] on span "Счета и оплаты" at bounding box center [151, 47] width 46 height 9
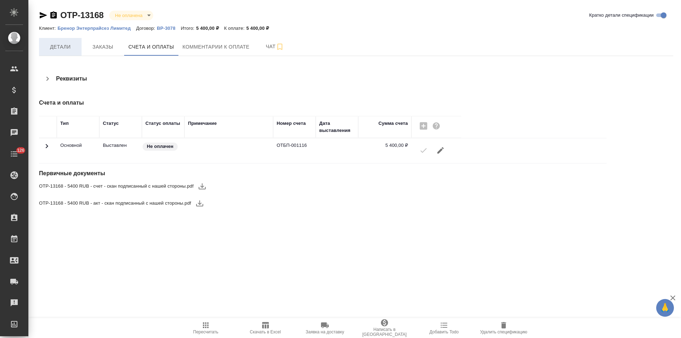
click at [67, 51] on span "Детали" at bounding box center [60, 47] width 34 height 9
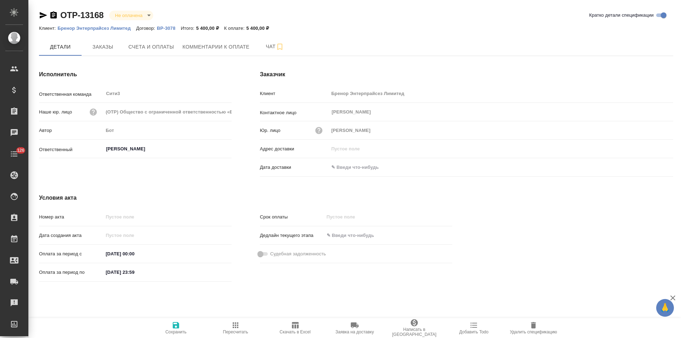
click at [53, 16] on icon "button" at bounding box center [53, 14] width 6 height 7
click at [164, 46] on span "Счета и оплаты" at bounding box center [151, 47] width 46 height 9
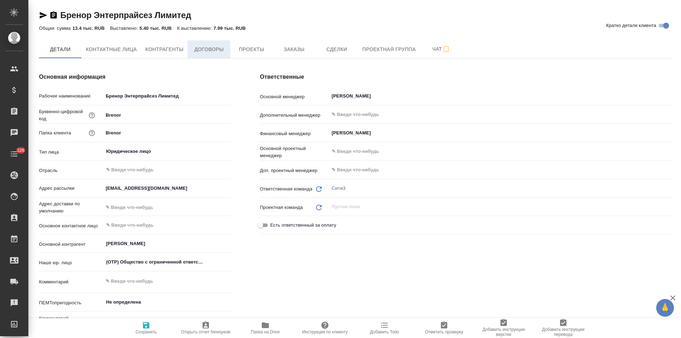
click at [203, 48] on span "Договоры" at bounding box center [209, 49] width 34 height 9
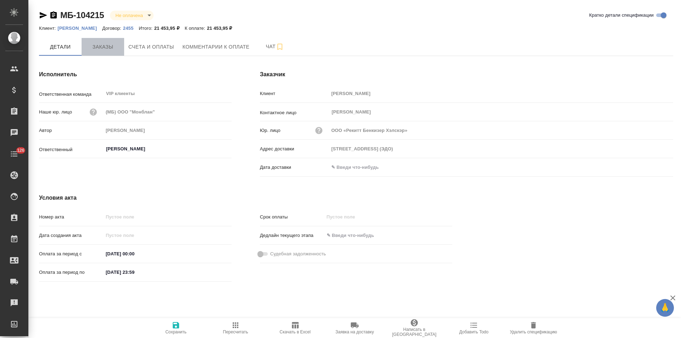
click at [111, 49] on span "Заказы" at bounding box center [103, 47] width 34 height 9
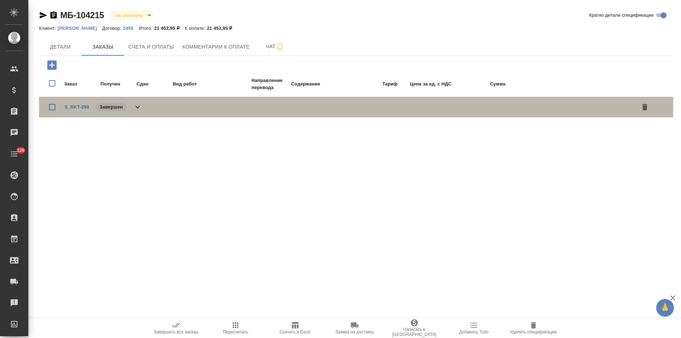
click at [138, 108] on icon at bounding box center [137, 107] width 4 height 2
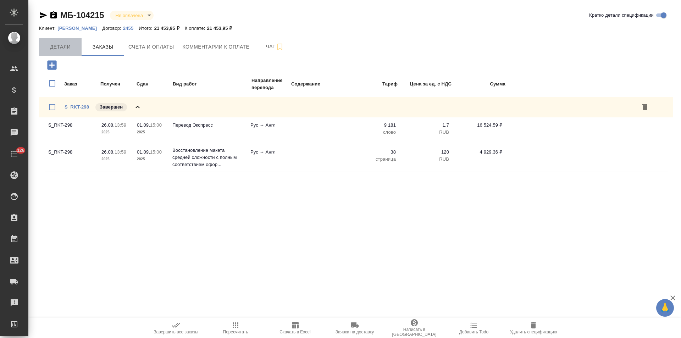
click at [54, 48] on span "Детали" at bounding box center [60, 47] width 34 height 9
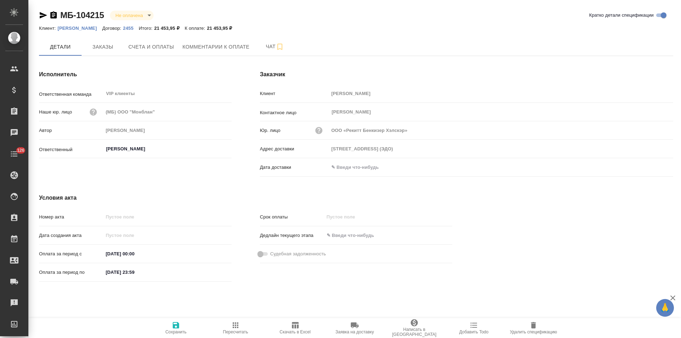
click at [139, 28] on p "2455" at bounding box center [131, 28] width 16 height 5
click at [168, 48] on span "Счета и оплаты" at bounding box center [151, 47] width 46 height 9
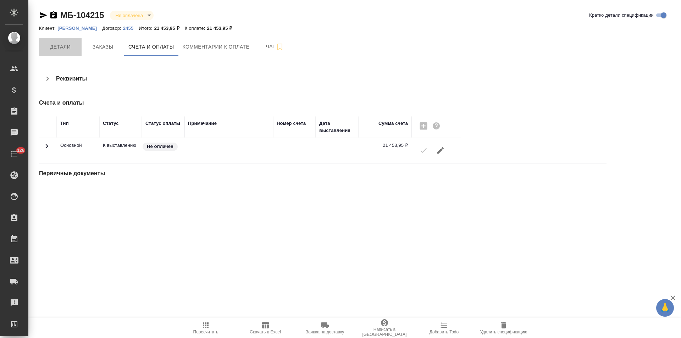
click at [64, 46] on span "Детали" at bounding box center [60, 47] width 34 height 9
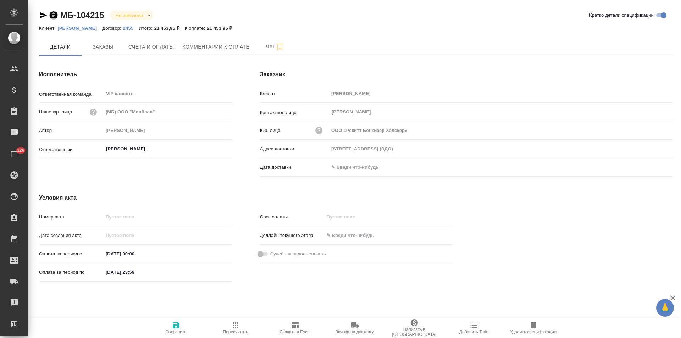
click at [52, 14] on icon "button" at bounding box center [53, 15] width 9 height 9
click at [150, 50] on span "Счета и оплаты" at bounding box center [151, 47] width 46 height 9
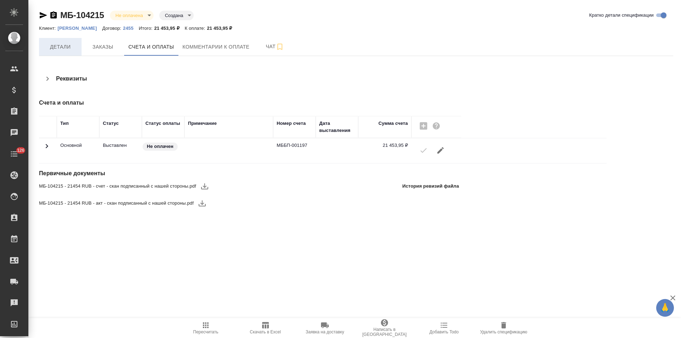
click at [60, 46] on span "Детали" at bounding box center [60, 47] width 34 height 9
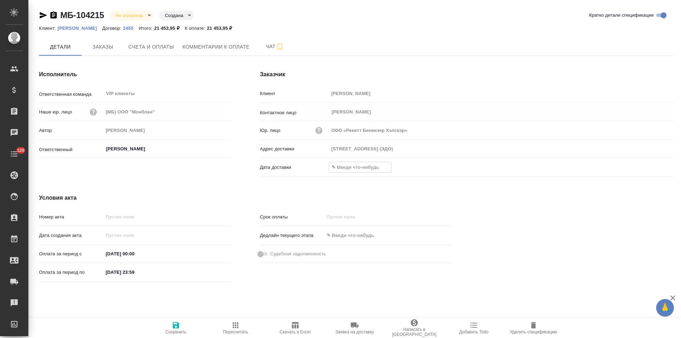
click at [370, 167] on input "text" at bounding box center [360, 167] width 62 height 10
click at [655, 167] on icon "button" at bounding box center [652, 166] width 6 height 7
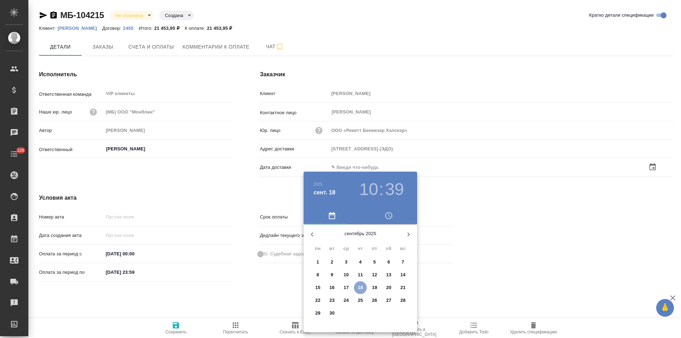
click at [362, 288] on p "18" at bounding box center [360, 287] width 5 height 7
type input "18.09.2025 10:39"
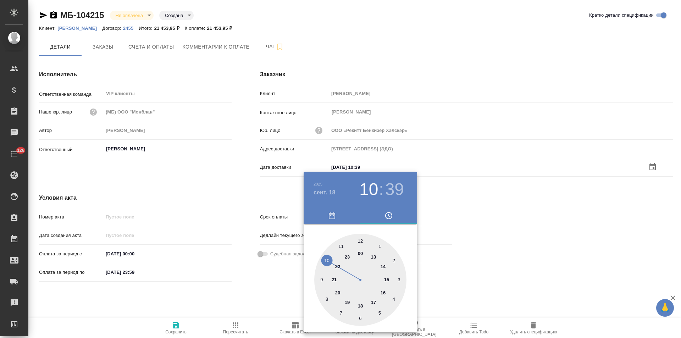
drag, startPoint x: 266, startPoint y: 289, endPoint x: 245, endPoint y: 294, distance: 21.1
click at [264, 289] on div at bounding box center [340, 169] width 681 height 338
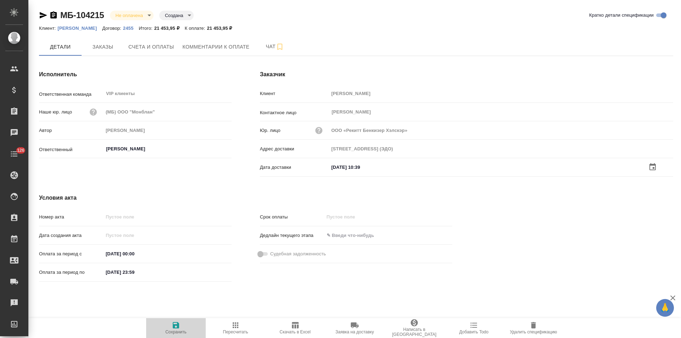
click at [176, 326] on icon "button" at bounding box center [176, 325] width 9 height 9
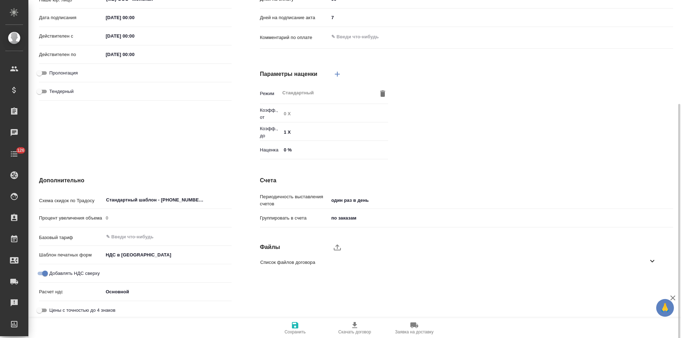
scroll to position [144, 0]
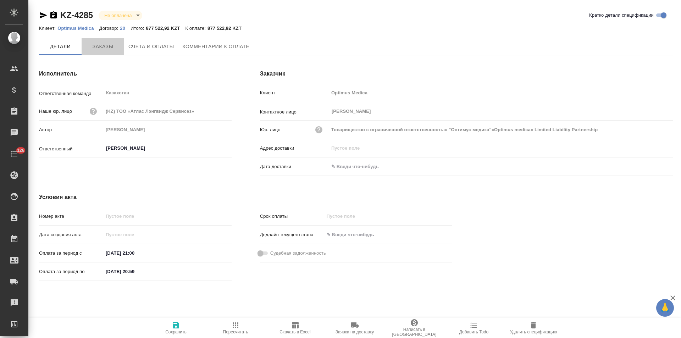
click at [106, 48] on span "Заказы" at bounding box center [103, 46] width 34 height 9
type input "Товарищество с ограниченной ответственностью "Оптимус медика"«Optimus medica» L…"
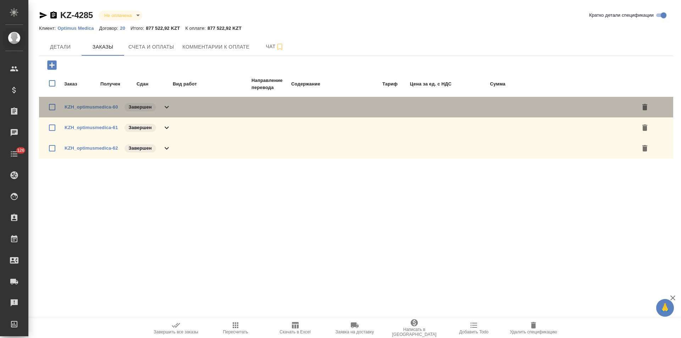
click at [174, 106] on div "KZH_optimusmedica-60 Завершен" at bounding box center [356, 107] width 634 height 21
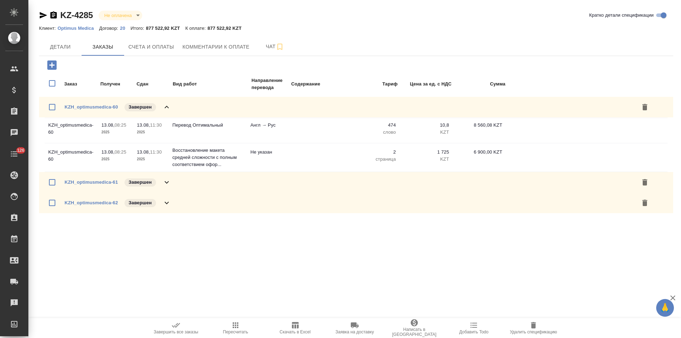
click at [174, 106] on div "KZH_optimusmedica-60 Завершен" at bounding box center [356, 107] width 634 height 21
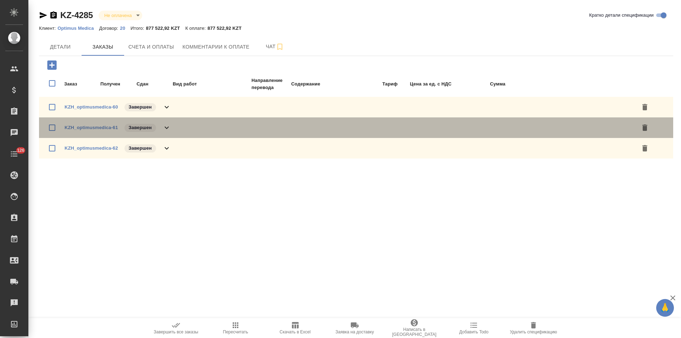
click at [178, 128] on div "KZH_optimusmedica-61 Завершен" at bounding box center [356, 127] width 634 height 21
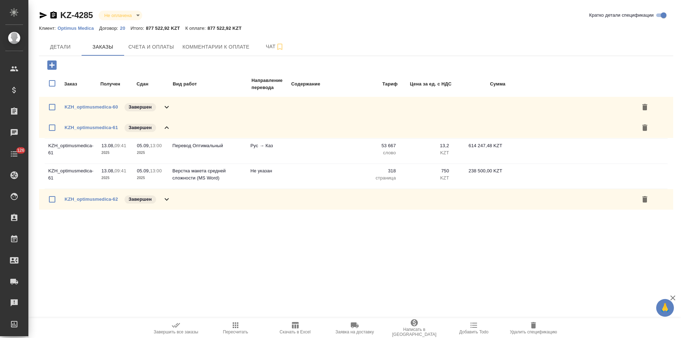
click at [178, 128] on div "KZH_optimusmedica-61 Завершен" at bounding box center [356, 127] width 634 height 21
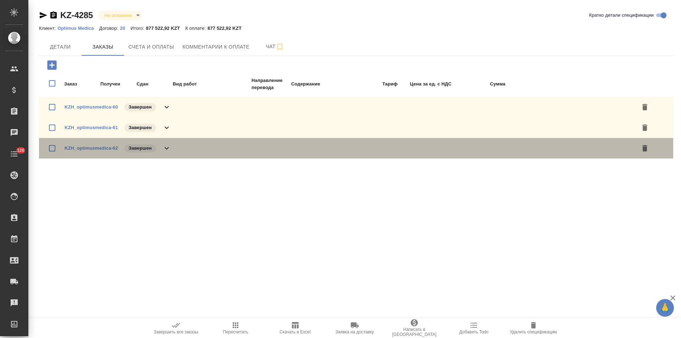
click at [177, 150] on div "KZH_optimusmedica-62 Завершен" at bounding box center [356, 148] width 634 height 21
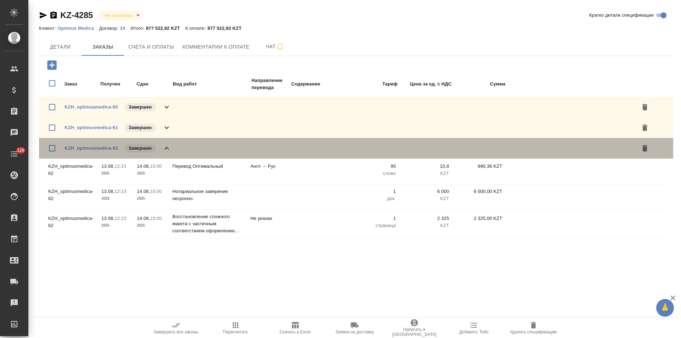
click at [177, 150] on div "KZH_optimusmedica-62 Завершен" at bounding box center [356, 148] width 634 height 21
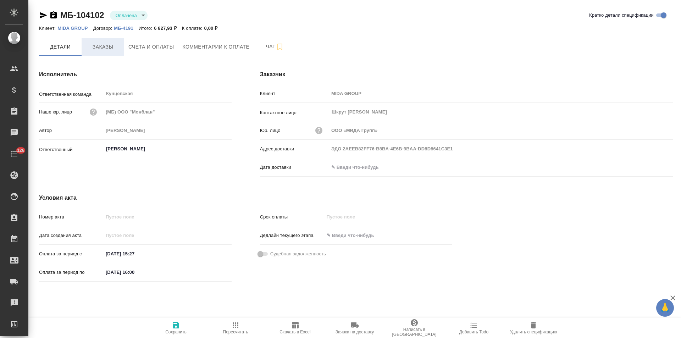
click at [109, 54] on button "Заказы" at bounding box center [103, 47] width 43 height 18
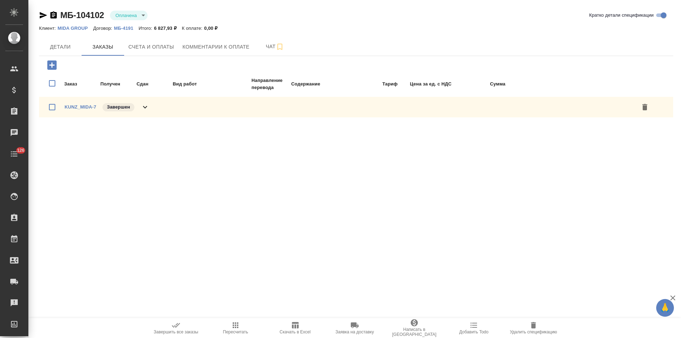
click at [146, 107] on icon at bounding box center [145, 107] width 9 height 9
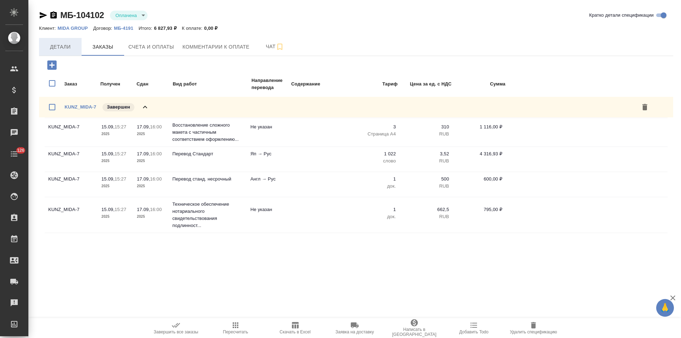
click at [67, 48] on span "Детали" at bounding box center [60, 47] width 34 height 9
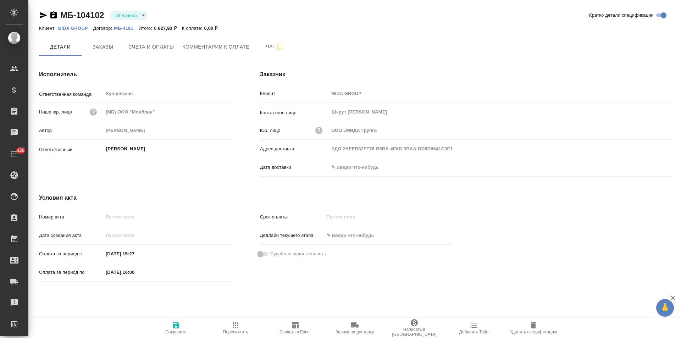
click at [54, 17] on icon "button" at bounding box center [53, 15] width 9 height 9
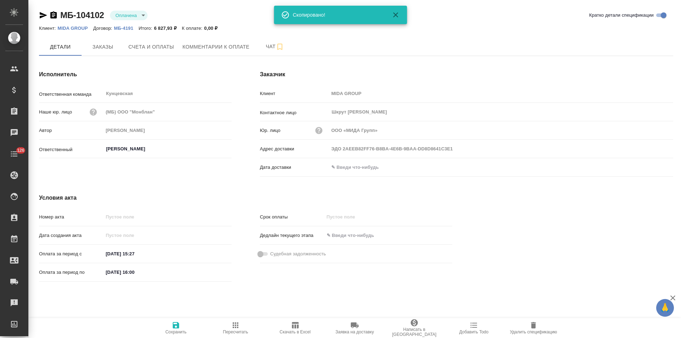
click at [130, 28] on p "МБ-4191" at bounding box center [126, 28] width 24 height 5
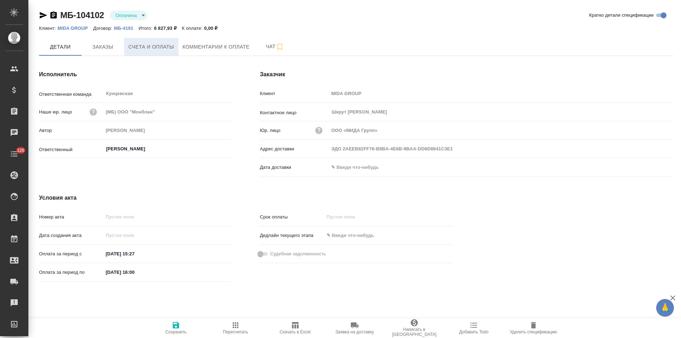
click at [150, 47] on span "Счета и оплаты" at bounding box center [151, 47] width 46 height 9
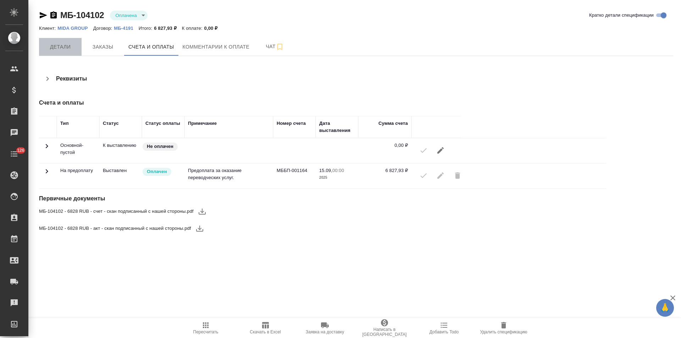
click at [70, 51] on span "Детали" at bounding box center [60, 47] width 34 height 9
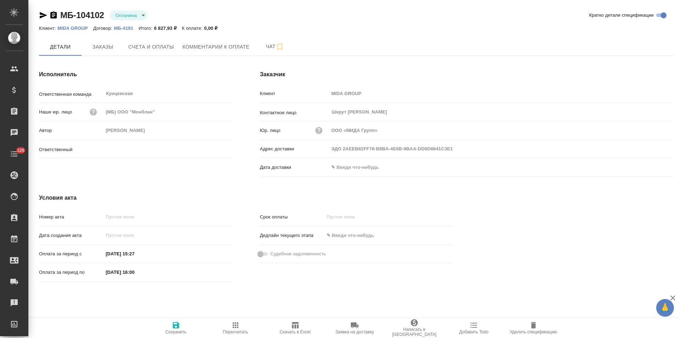
type input "Веселова Юлия"
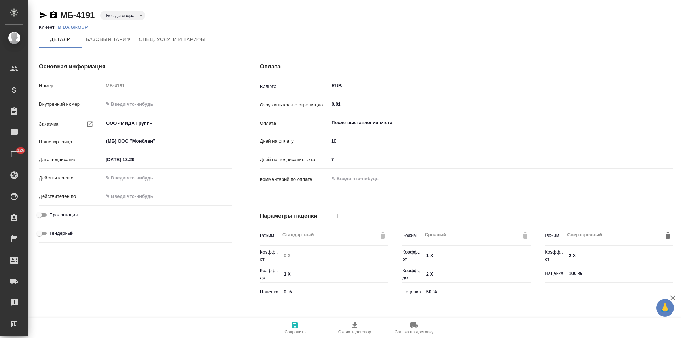
type input "Прайс_2025_филиалы"
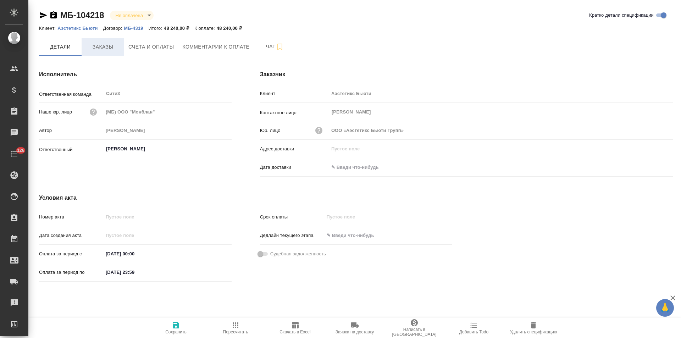
click at [109, 46] on span "Заказы" at bounding box center [103, 47] width 34 height 9
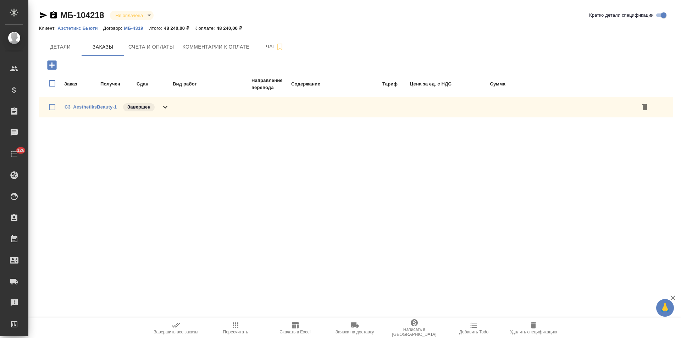
click at [166, 106] on icon at bounding box center [165, 107] width 9 height 9
click at [136, 27] on p "МБ-4319" at bounding box center [136, 28] width 24 height 5
click at [56, 46] on span "Детали" at bounding box center [60, 47] width 34 height 9
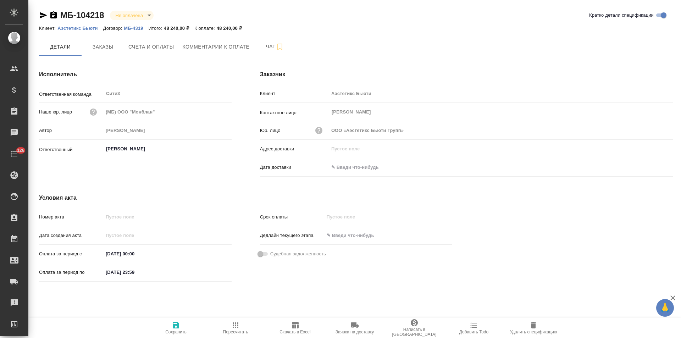
click at [55, 15] on icon "button" at bounding box center [53, 14] width 6 height 7
click at [163, 50] on span "Счета и оплаты" at bounding box center [151, 47] width 46 height 9
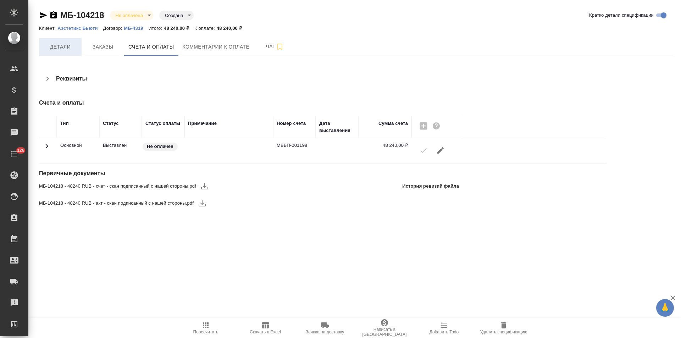
click at [67, 48] on span "Детали" at bounding box center [60, 47] width 34 height 9
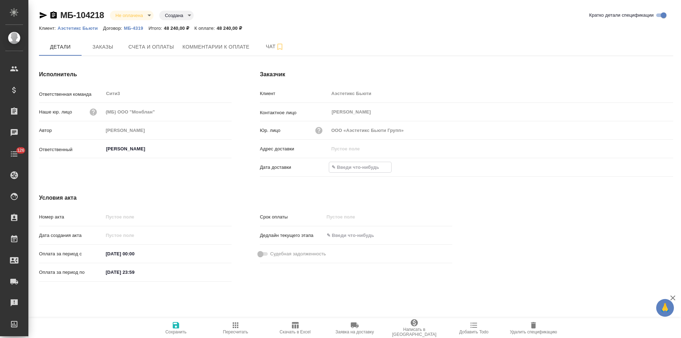
click at [362, 168] on input "text" at bounding box center [360, 167] width 62 height 10
click at [654, 168] on icon "button" at bounding box center [652, 166] width 6 height 7
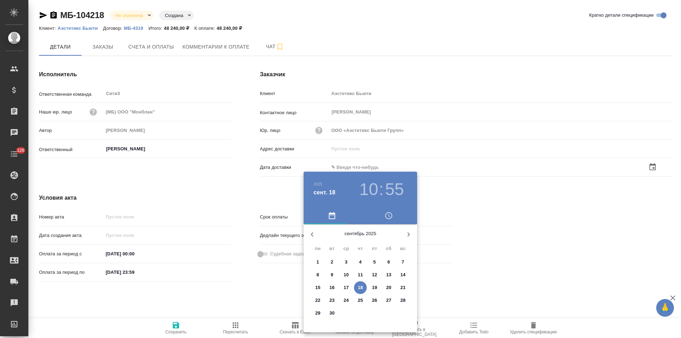
click at [361, 287] on p "18" at bounding box center [360, 287] width 5 height 7
type input "18.09.2025 10:55"
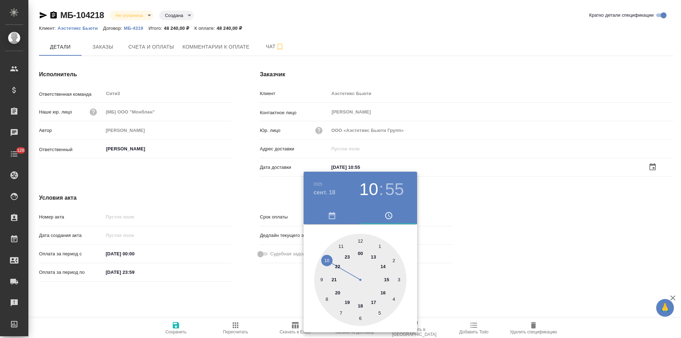
drag, startPoint x: 258, startPoint y: 295, endPoint x: 212, endPoint y: 317, distance: 50.4
click at [257, 296] on div at bounding box center [340, 169] width 681 height 338
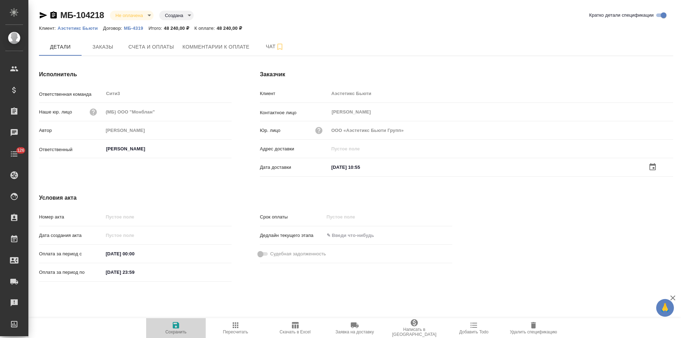
click at [175, 329] on span "Сохранить" at bounding box center [175, 331] width 21 height 5
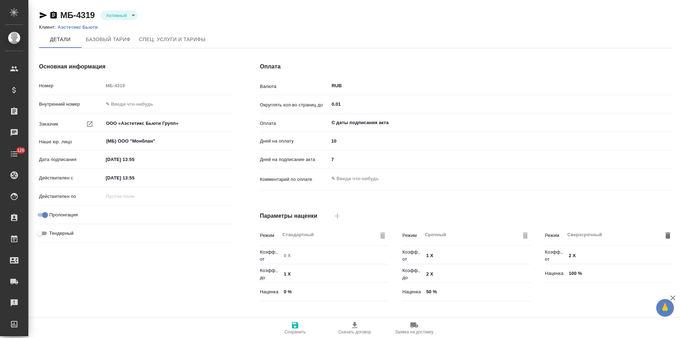
type input "Базовый ТП 2025"
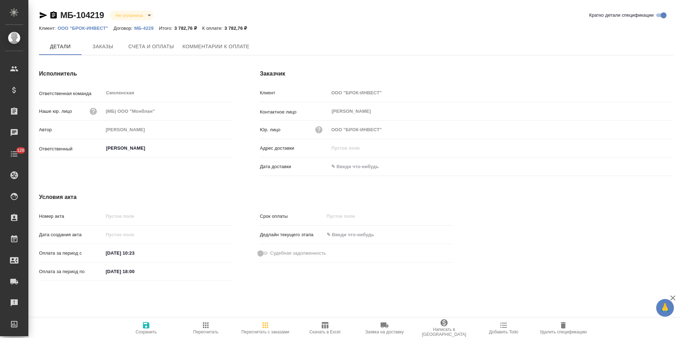
click at [146, 27] on p "МБ-4229" at bounding box center [146, 28] width 24 height 5
click at [100, 50] on span "Заказы" at bounding box center [103, 47] width 34 height 9
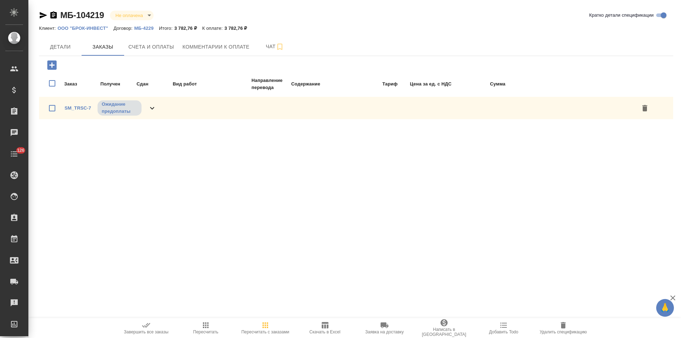
click at [147, 113] on div "SM_TRSC-7 Ожидание предоплаты" at bounding box center [111, 108] width 92 height 17
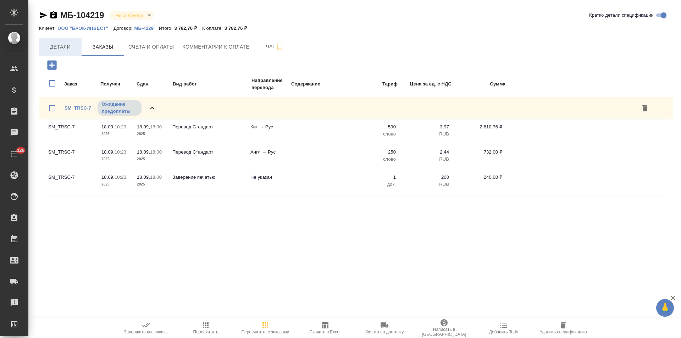
click at [67, 50] on span "Детали" at bounding box center [60, 47] width 34 height 9
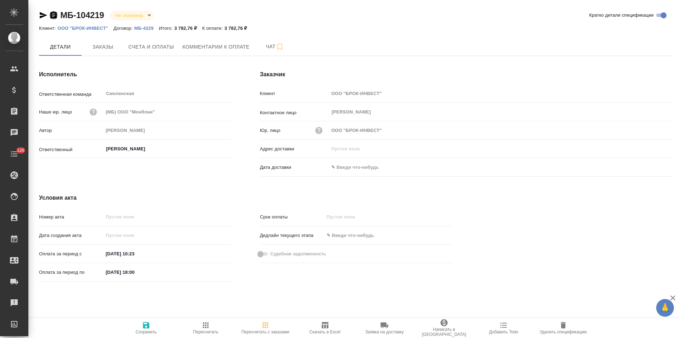
click at [54, 15] on icon "button" at bounding box center [53, 14] width 6 height 7
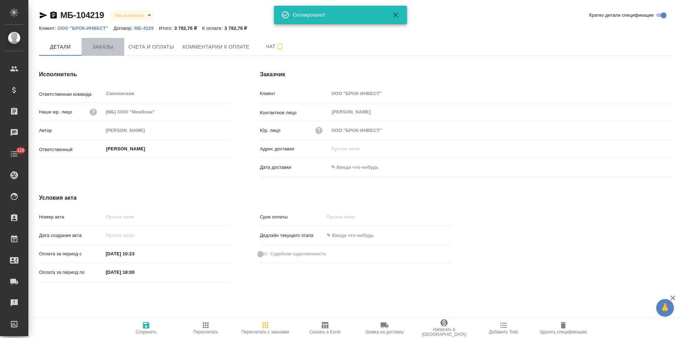
click at [108, 50] on span "Заказы" at bounding box center [103, 47] width 34 height 9
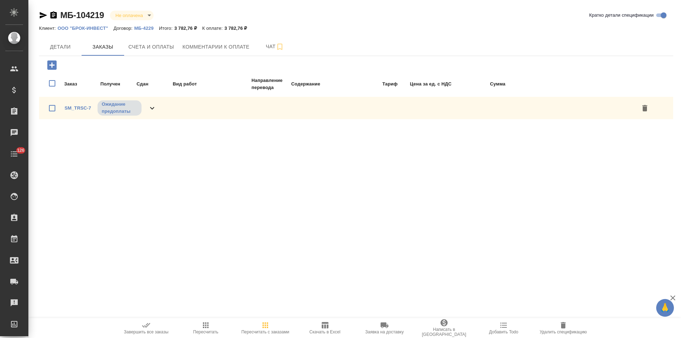
click at [58, 47] on span "Детали" at bounding box center [60, 47] width 34 height 9
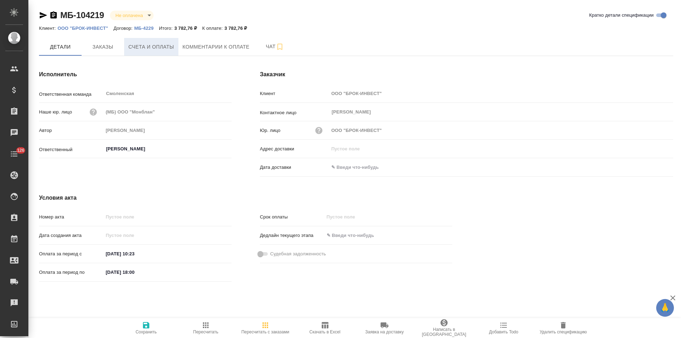
click at [161, 44] on span "Счета и оплаты" at bounding box center [151, 47] width 46 height 9
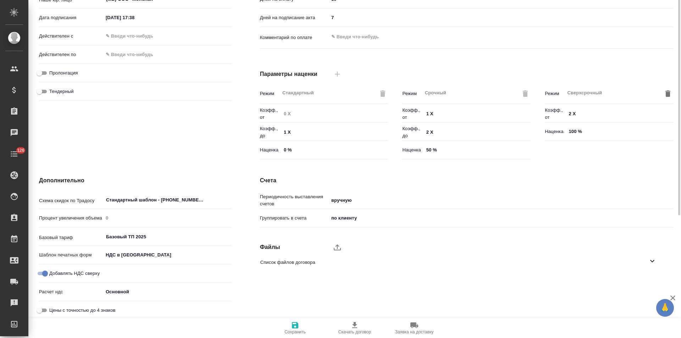
scroll to position [144, 0]
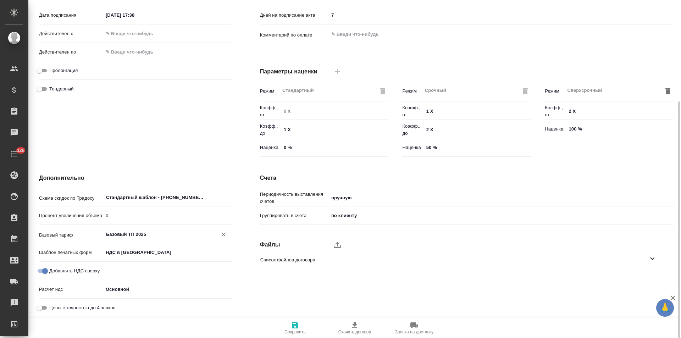
click at [156, 231] on input "Базовый ТП 2025" at bounding box center [155, 234] width 100 height 9
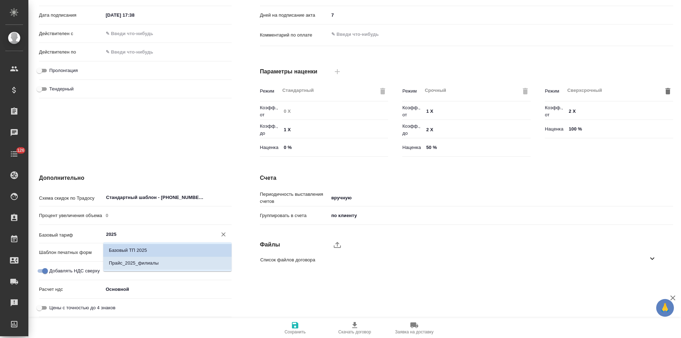
click at [159, 261] on li "Прайс_2025_филиалы" at bounding box center [167, 263] width 128 height 13
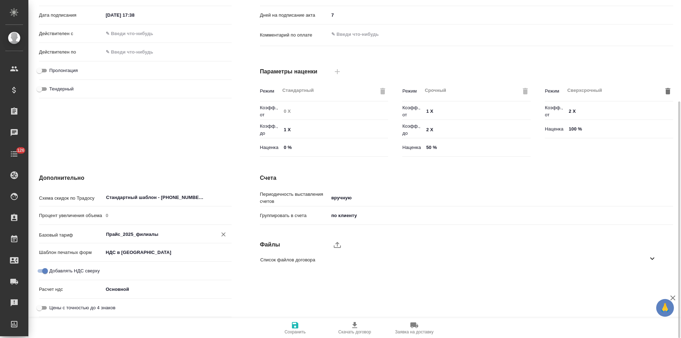
type input "Прайс_2025_филиалы"
click at [295, 328] on icon "button" at bounding box center [295, 325] width 6 height 6
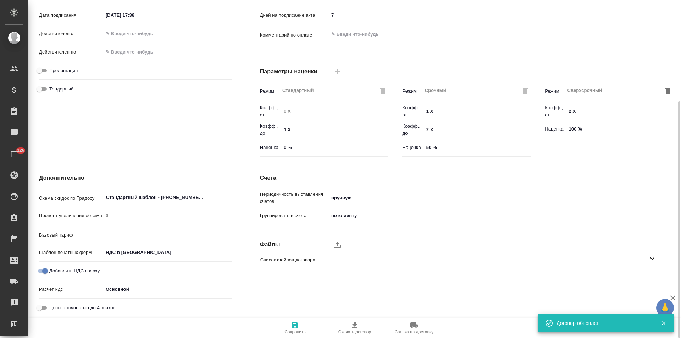
type input "Прайс_2025_филиалы"
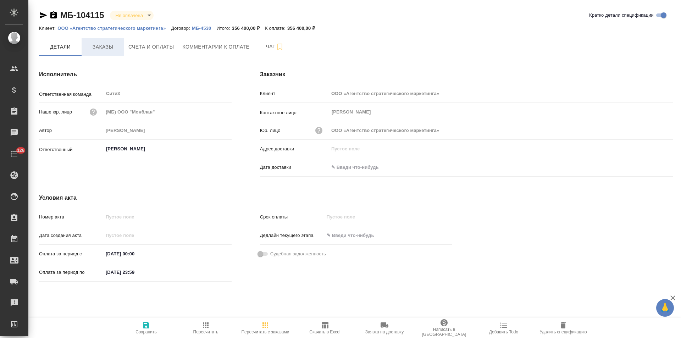
click at [104, 50] on span "Заказы" at bounding box center [103, 47] width 34 height 9
click at [54, 17] on icon "button" at bounding box center [53, 14] width 6 height 7
click at [563, 330] on span "Удалить спецификацию" at bounding box center [562, 331] width 47 height 5
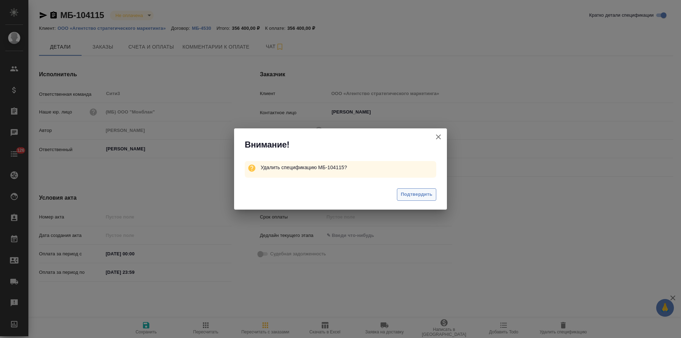
click at [417, 196] on span "Подтвердить" at bounding box center [417, 194] width 32 height 8
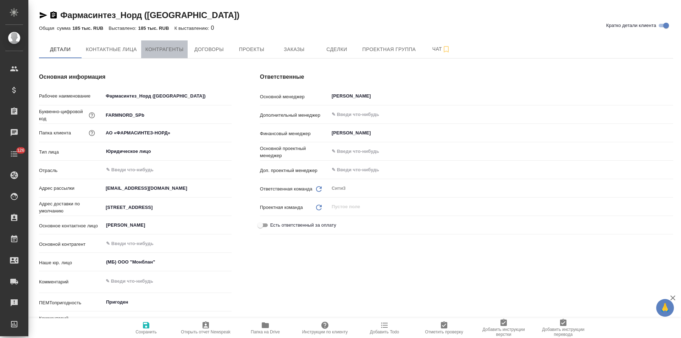
click at [170, 51] on span "Контрагенты" at bounding box center [164, 49] width 38 height 9
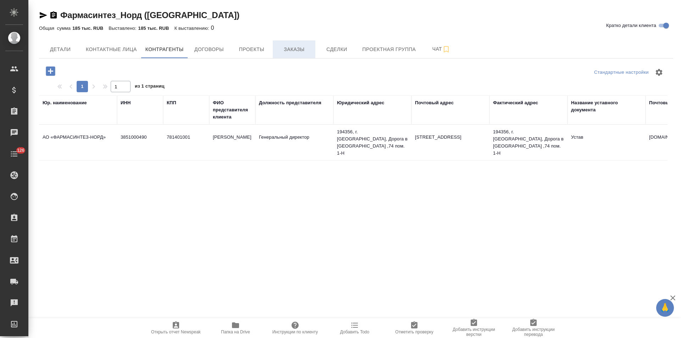
click at [292, 50] on span "Заказы" at bounding box center [294, 49] width 34 height 9
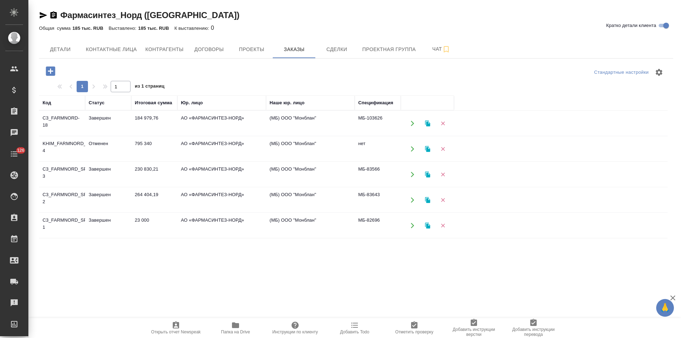
click at [351, 118] on td "(МБ) ООО "Монблан"" at bounding box center [310, 123] width 89 height 25
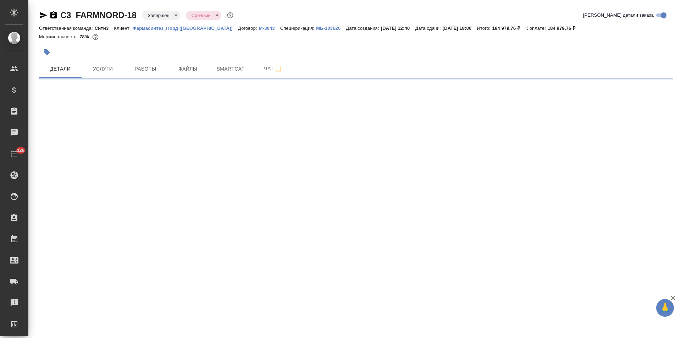
select select "RU"
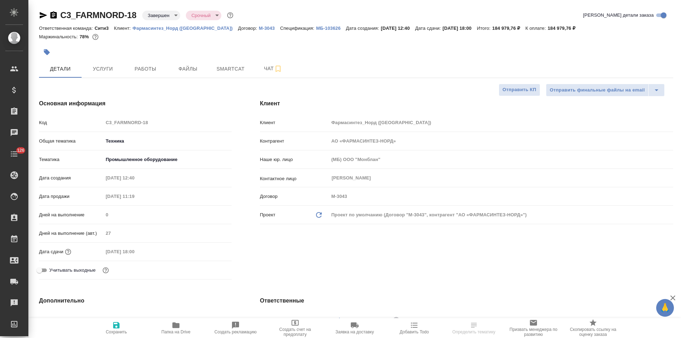
type textarea "x"
click at [316, 28] on p "МБ-103626" at bounding box center [331, 28] width 30 height 5
type textarea "x"
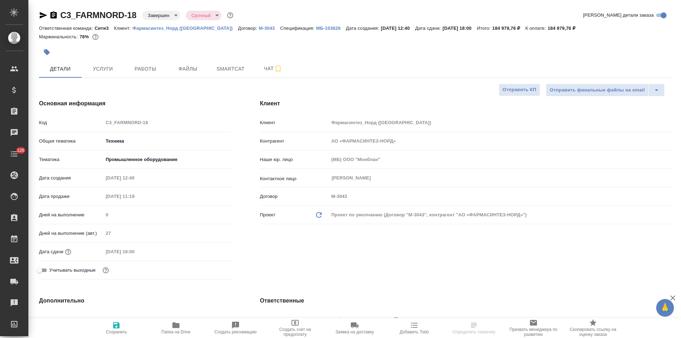
type textarea "x"
select select "RU"
type textarea "x"
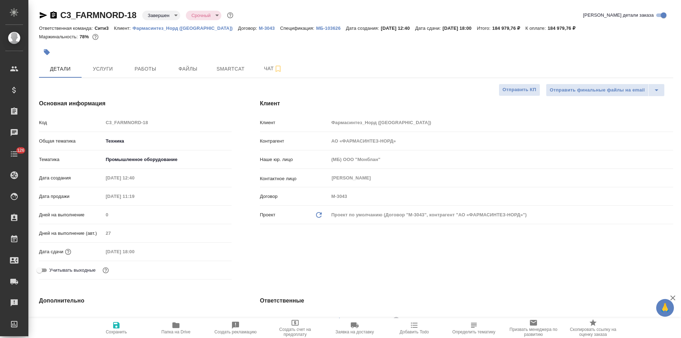
type textarea "x"
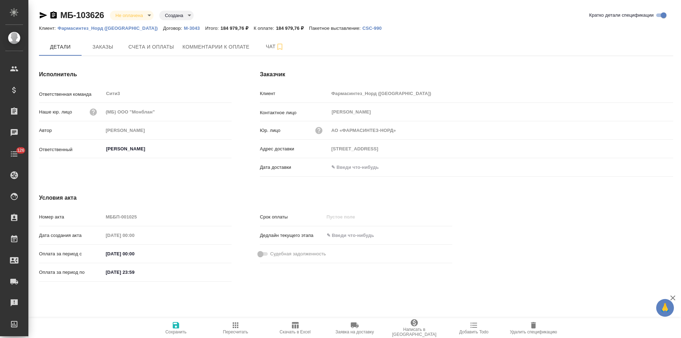
click at [54, 15] on icon "button" at bounding box center [53, 15] width 9 height 9
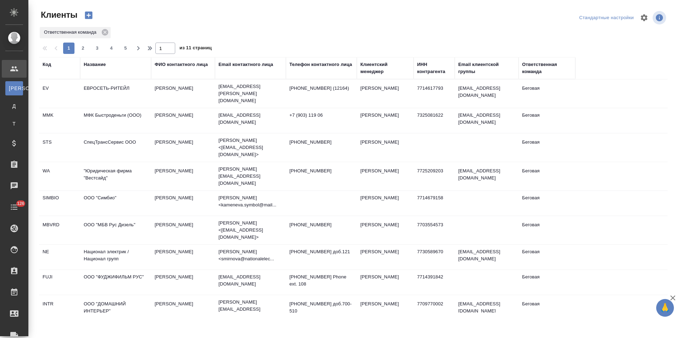
select select "RU"
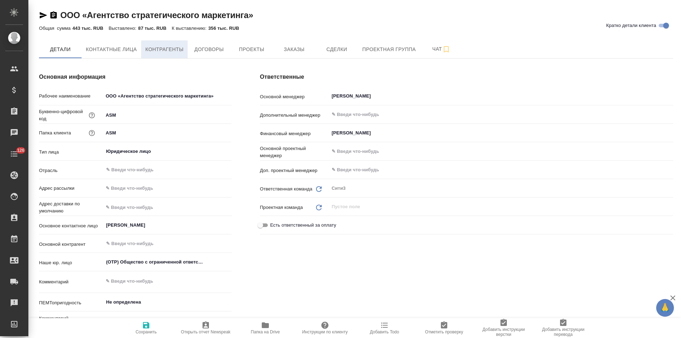
click at [174, 53] on span "Контрагенты" at bounding box center [164, 49] width 38 height 9
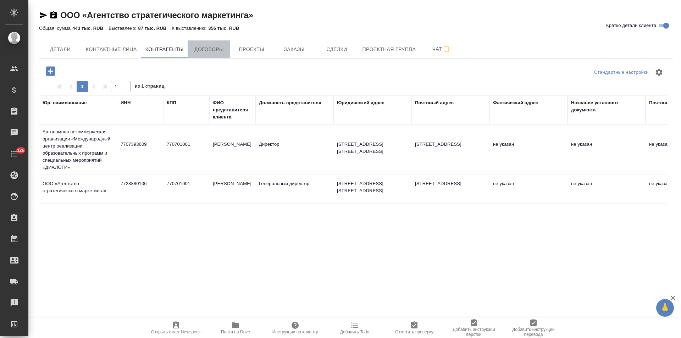
click at [211, 54] on span "Договоры" at bounding box center [209, 49] width 34 height 9
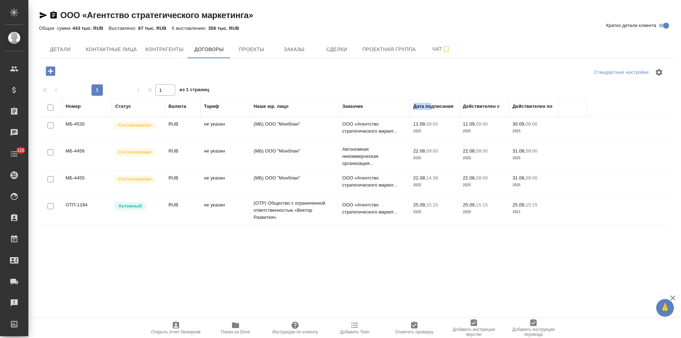
drag, startPoint x: 409, startPoint y: 107, endPoint x: 431, endPoint y: 106, distance: 21.7
click at [431, 106] on tr "Номер Статус Валюта Тариф Наше юр. лицо Заказчик Дата подписания Действителен с…" at bounding box center [313, 108] width 548 height 18
click at [409, 71] on div at bounding box center [355, 72] width 211 height 17
click at [412, 107] on tr "Номер Статус Валюта Тариф Наше юр. лицо Заказчик Дата подписания Действителен с…" at bounding box center [313, 108] width 548 height 18
click at [493, 105] on div "Действителен с" at bounding box center [481, 106] width 37 height 7
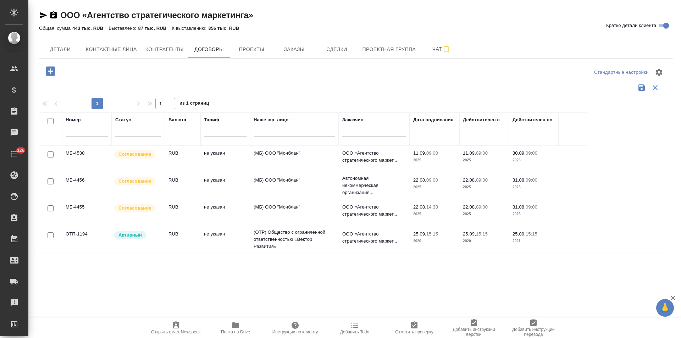
click at [492, 120] on div "Действителен с" at bounding box center [481, 119] width 37 height 7
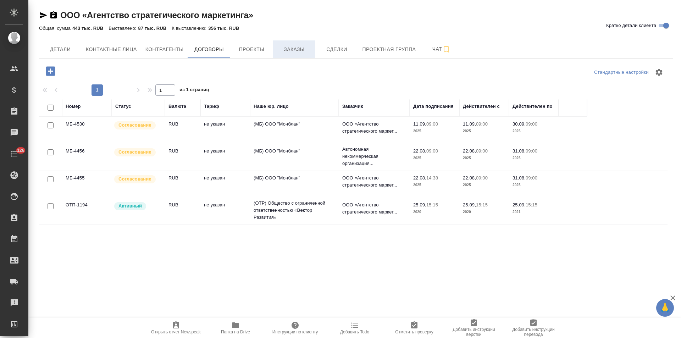
click at [285, 48] on span "Заказы" at bounding box center [294, 49] width 34 height 9
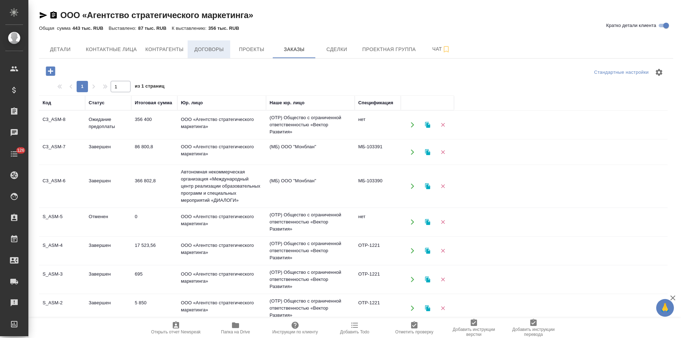
click at [215, 49] on span "Договоры" at bounding box center [209, 49] width 34 height 9
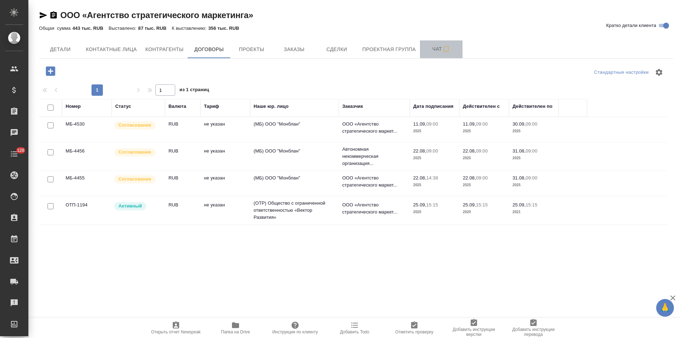
click at [432, 51] on span "Чат" at bounding box center [441, 49] width 34 height 9
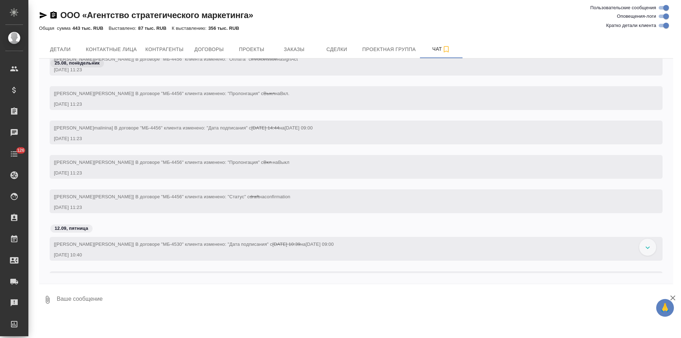
scroll to position [438, 0]
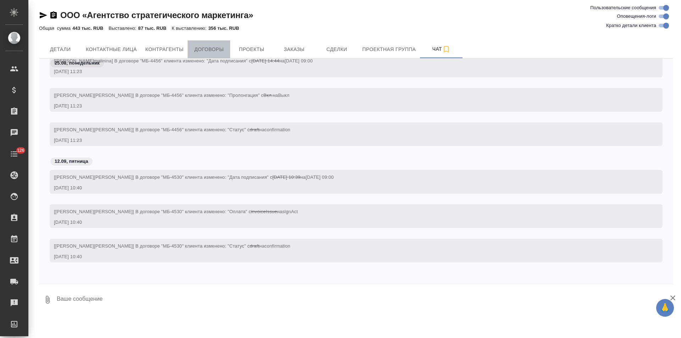
click at [216, 48] on span "Договоры" at bounding box center [209, 49] width 34 height 9
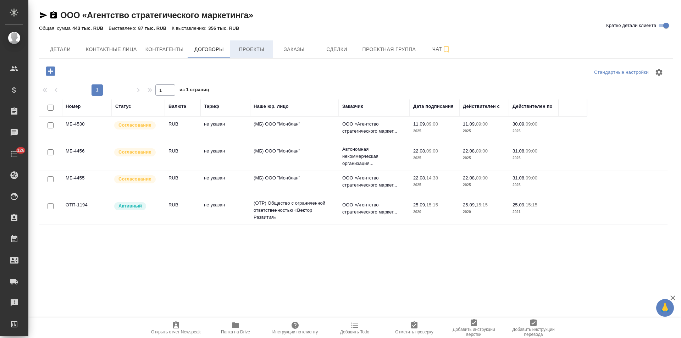
click at [248, 46] on span "Проекты" at bounding box center [251, 49] width 34 height 9
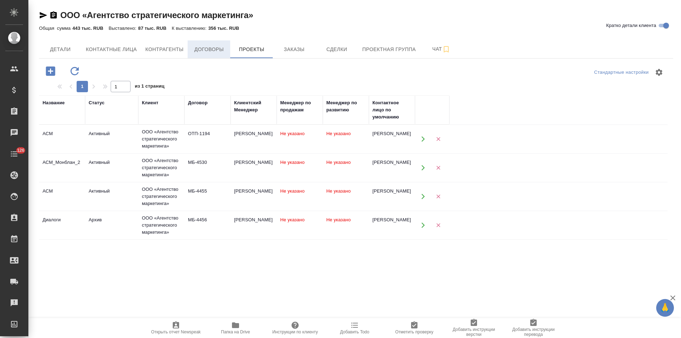
click at [203, 46] on span "Договоры" at bounding box center [209, 49] width 34 height 9
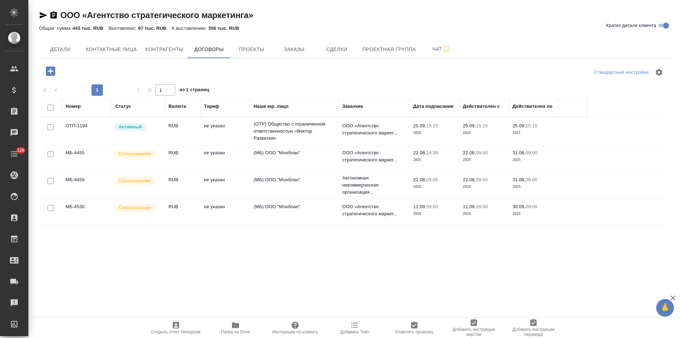
click at [302, 58] on hr at bounding box center [356, 58] width 634 height 0
click at [297, 50] on span "Заказы" at bounding box center [294, 49] width 34 height 9
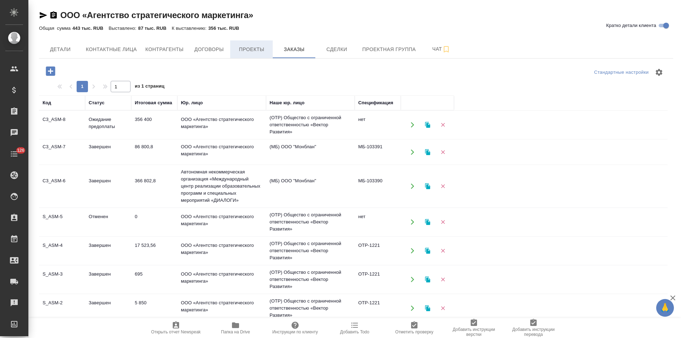
click at [250, 49] on span "Проекты" at bounding box center [251, 49] width 34 height 9
